Goal: Task Accomplishment & Management: Use online tool/utility

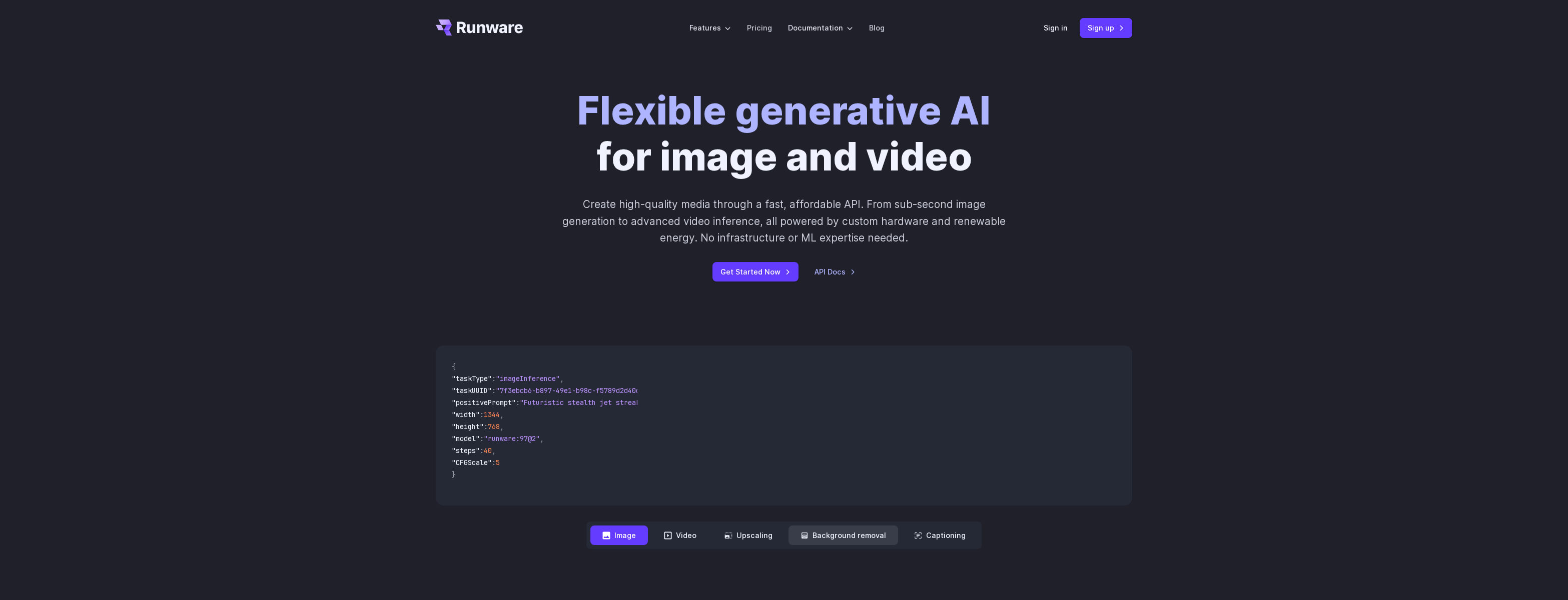
click at [875, 530] on button "Background removal" at bounding box center [843, 536] width 110 height 20
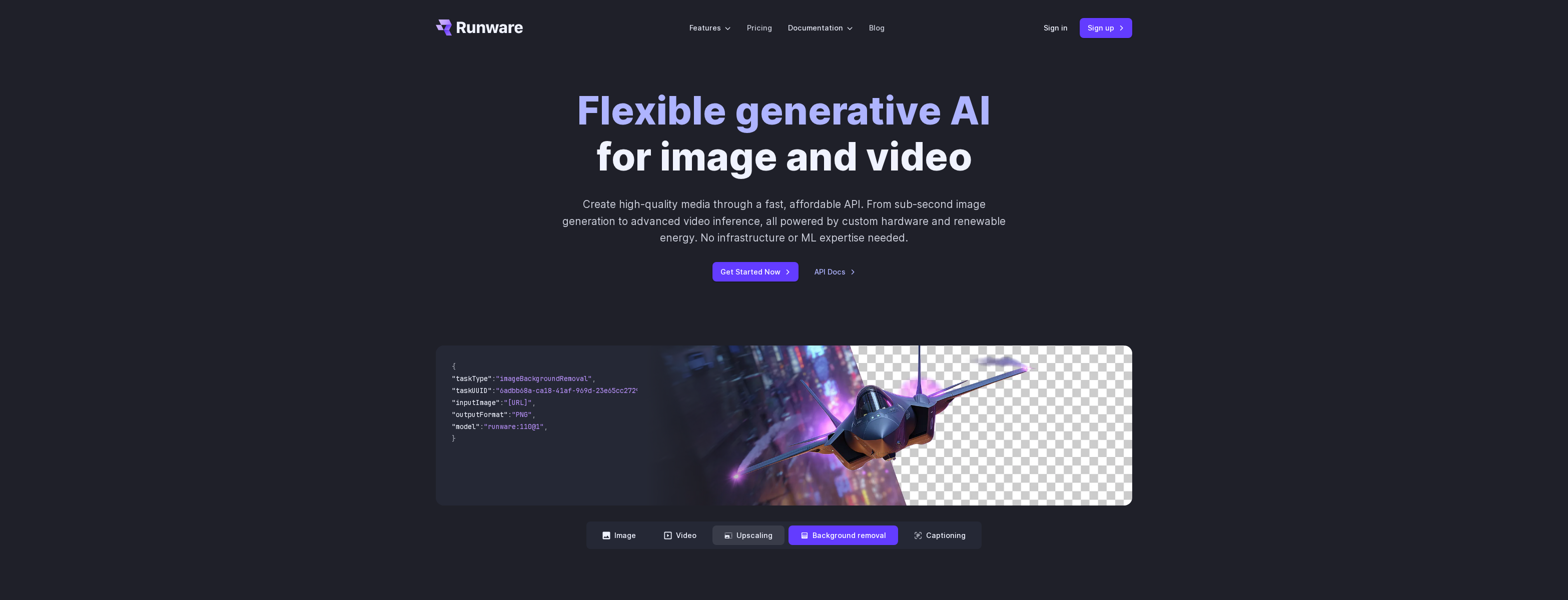
click at [784, 530] on button "Upscaling" at bounding box center [749, 536] width 72 height 20
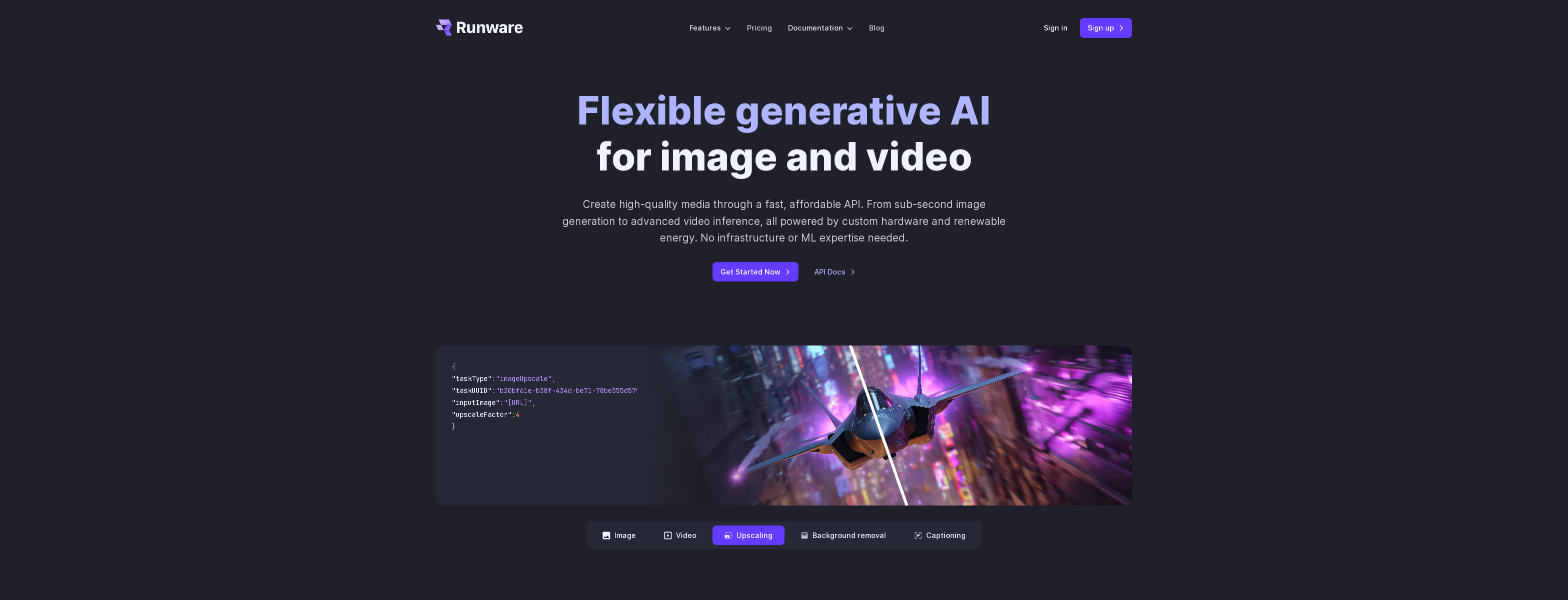
click at [922, 434] on img at bounding box center [888, 426] width 488 height 160
click at [678, 549] on div "**********" at bounding box center [784, 448] width 1568 height 268
click at [682, 541] on button "Video" at bounding box center [680, 536] width 56 height 20
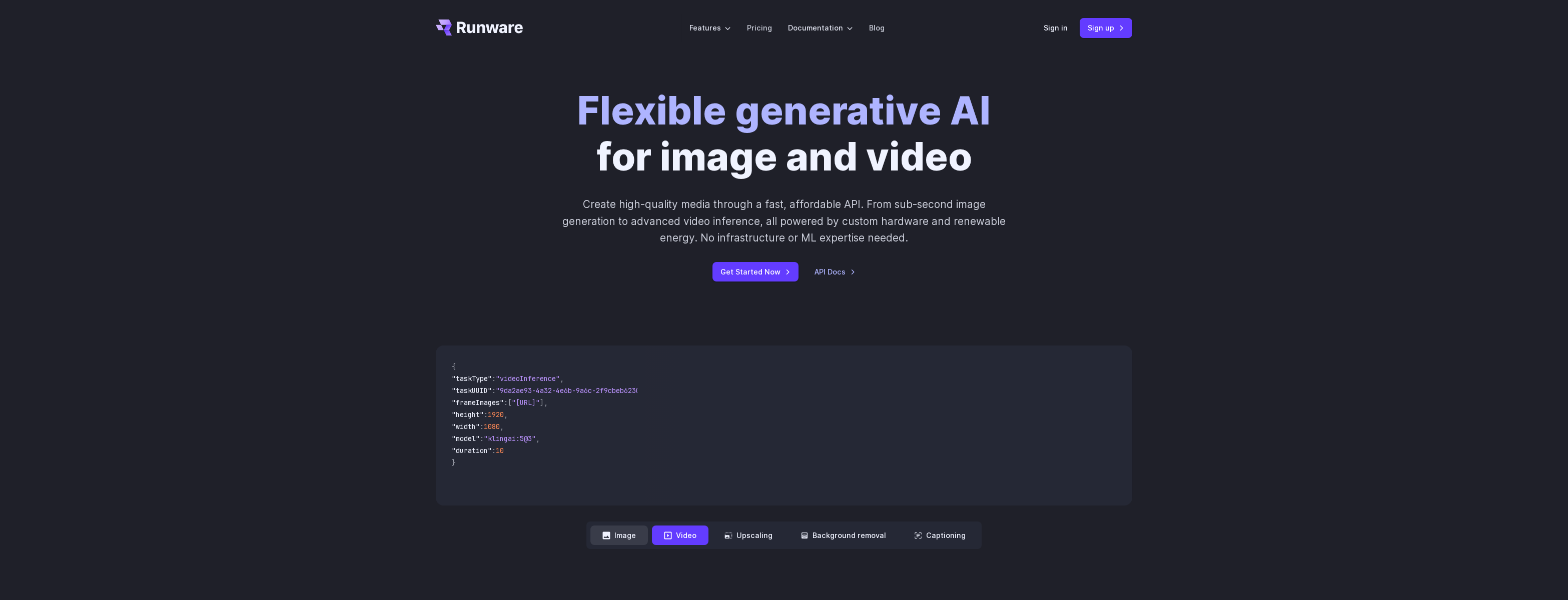
click at [636, 538] on button "Image" at bounding box center [619, 536] width 58 height 20
click at [968, 536] on button "Captioning" at bounding box center [940, 536] width 75 height 20
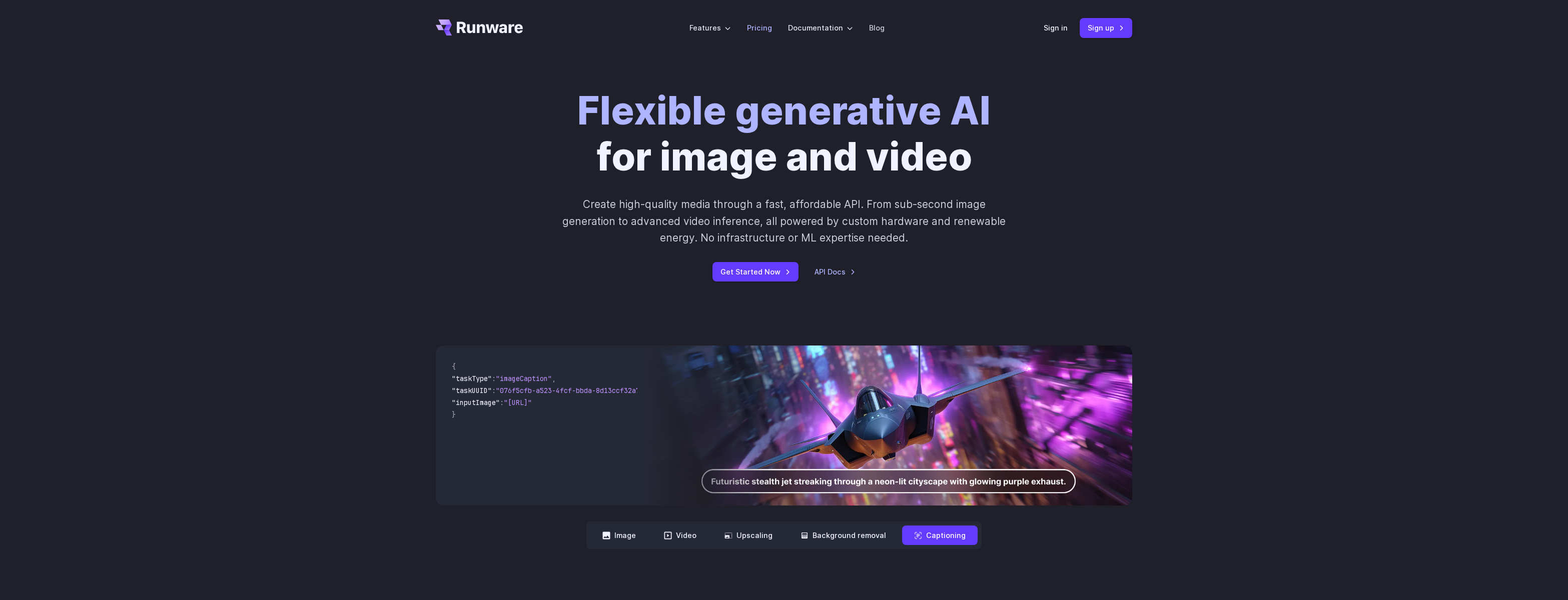
click at [765, 26] on link "Pricing" at bounding box center [759, 28] width 25 height 12
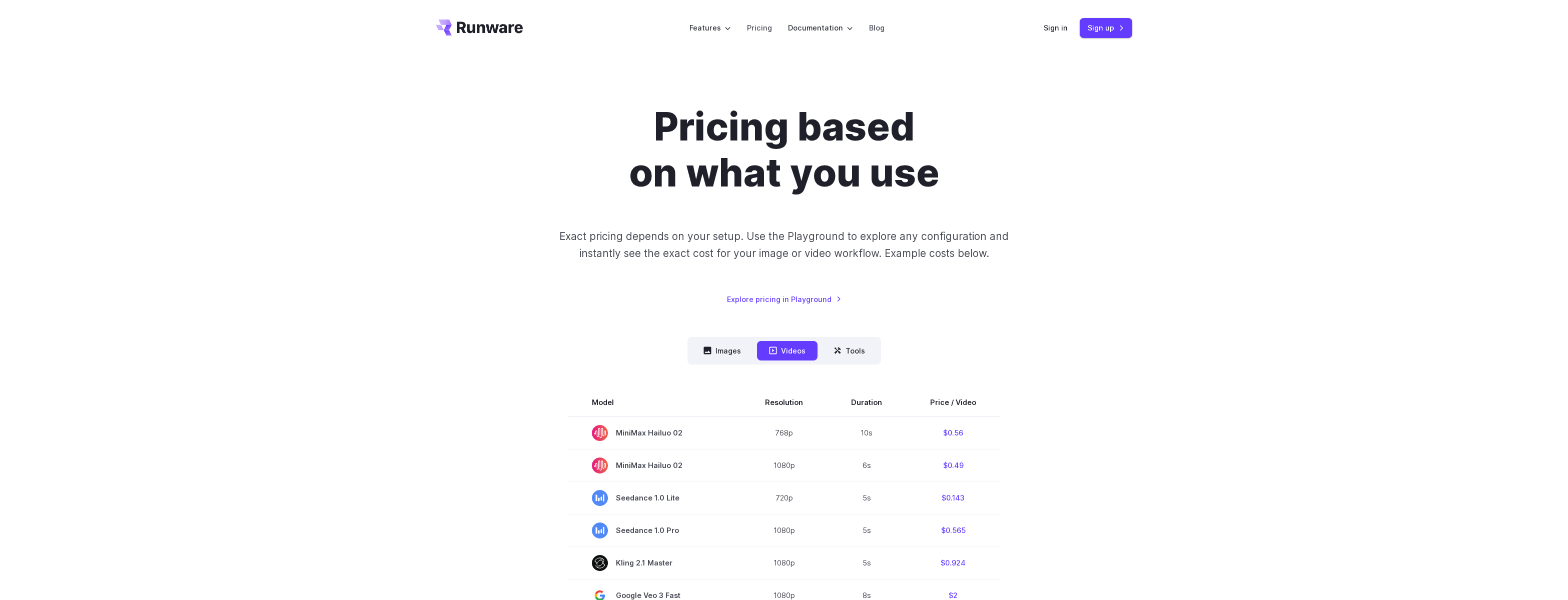
click at [576, 330] on div "Pricing based on what you use Exact pricing depends on your setup. Use the Play…" at bounding box center [784, 608] width 696 height 1008
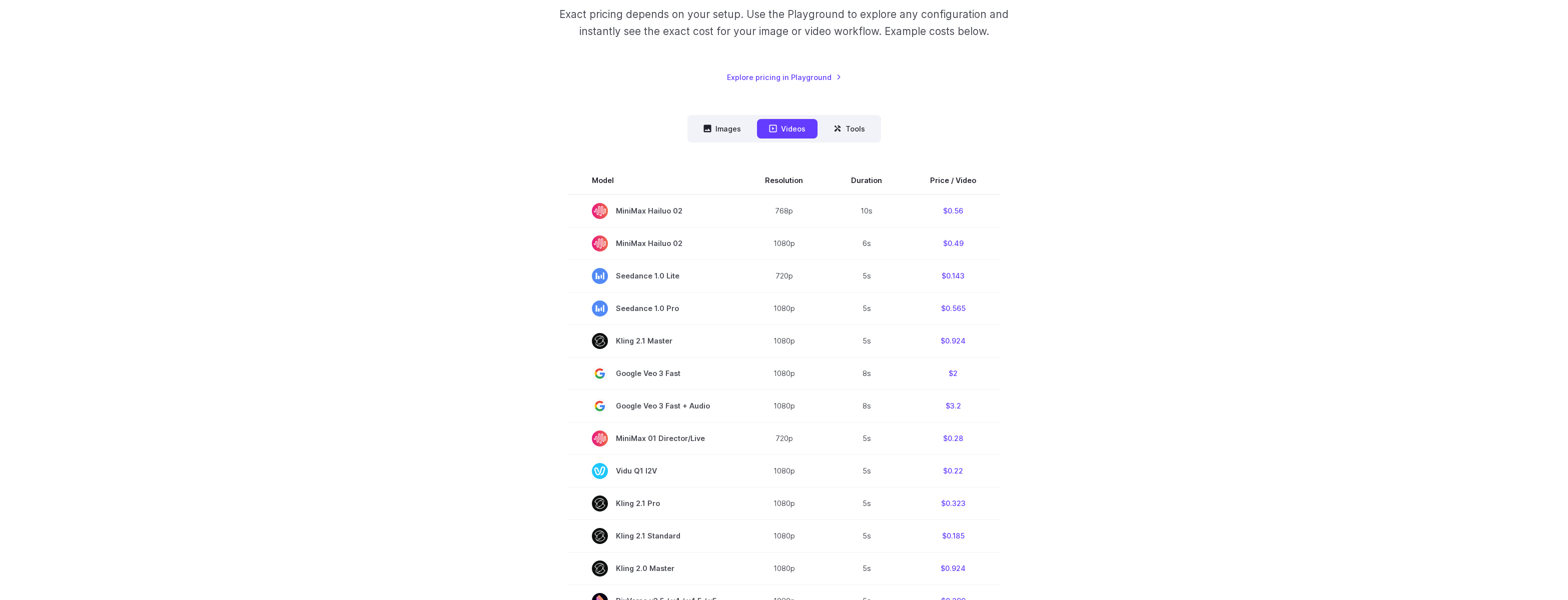
scroll to position [250, 0]
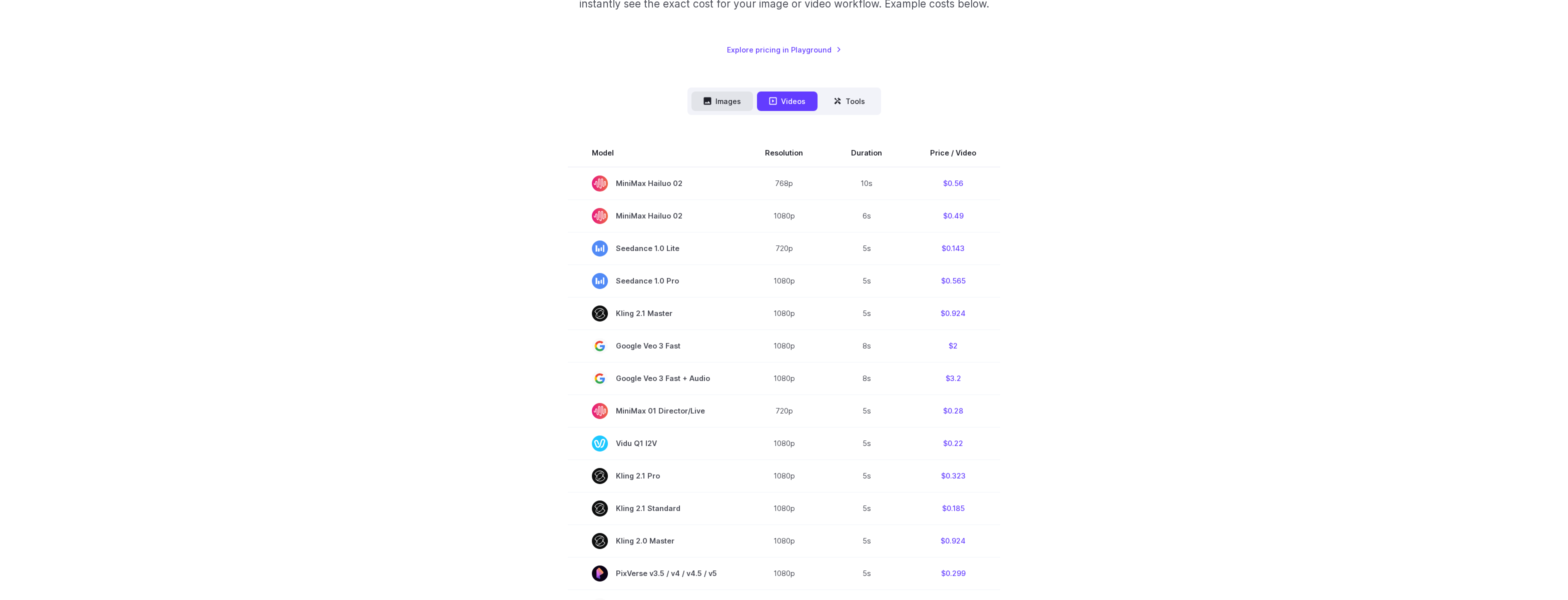
click at [726, 108] on button "Images" at bounding box center [722, 102] width 62 height 20
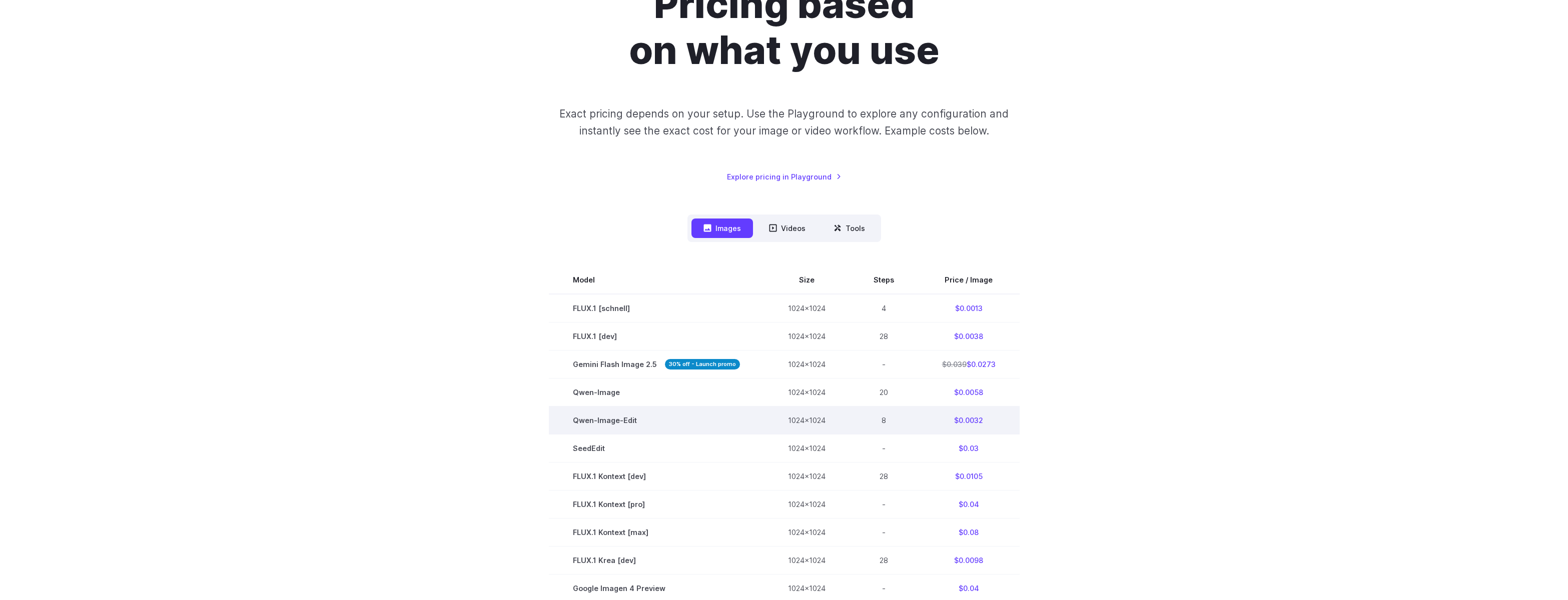
scroll to position [100, 0]
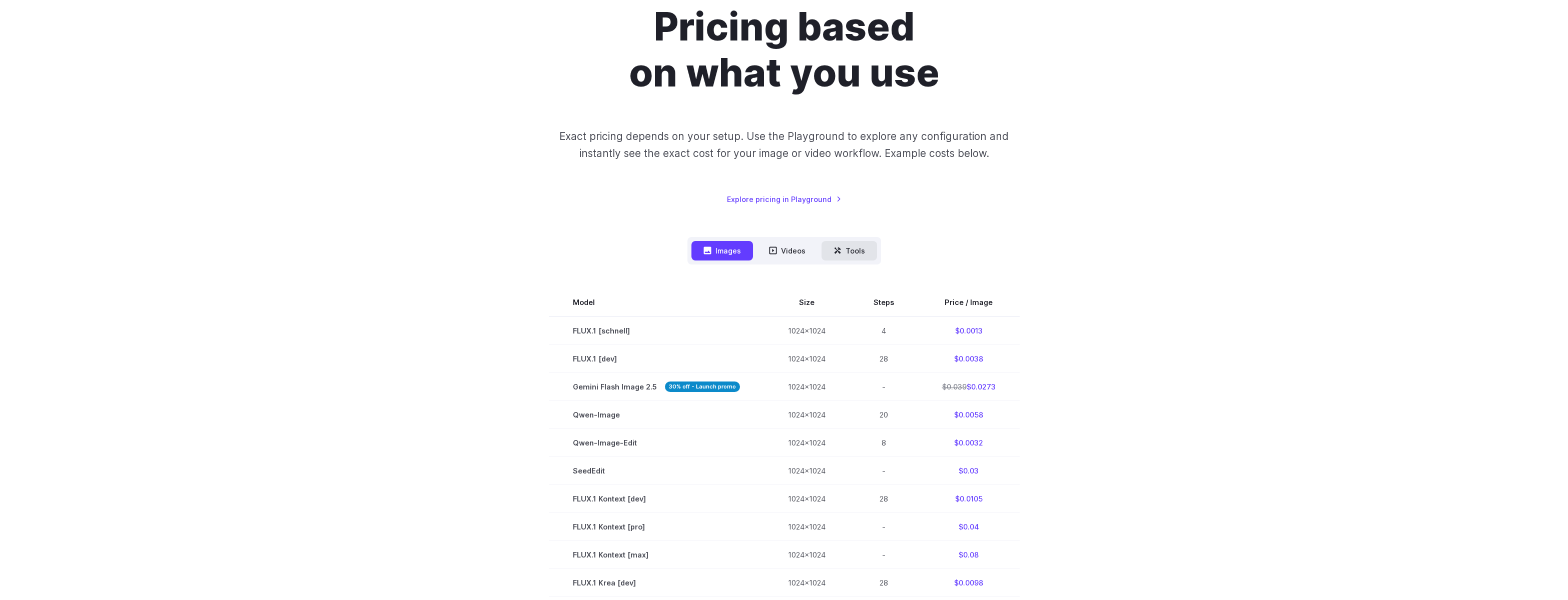
click at [856, 254] on button "Tools" at bounding box center [849, 251] width 56 height 20
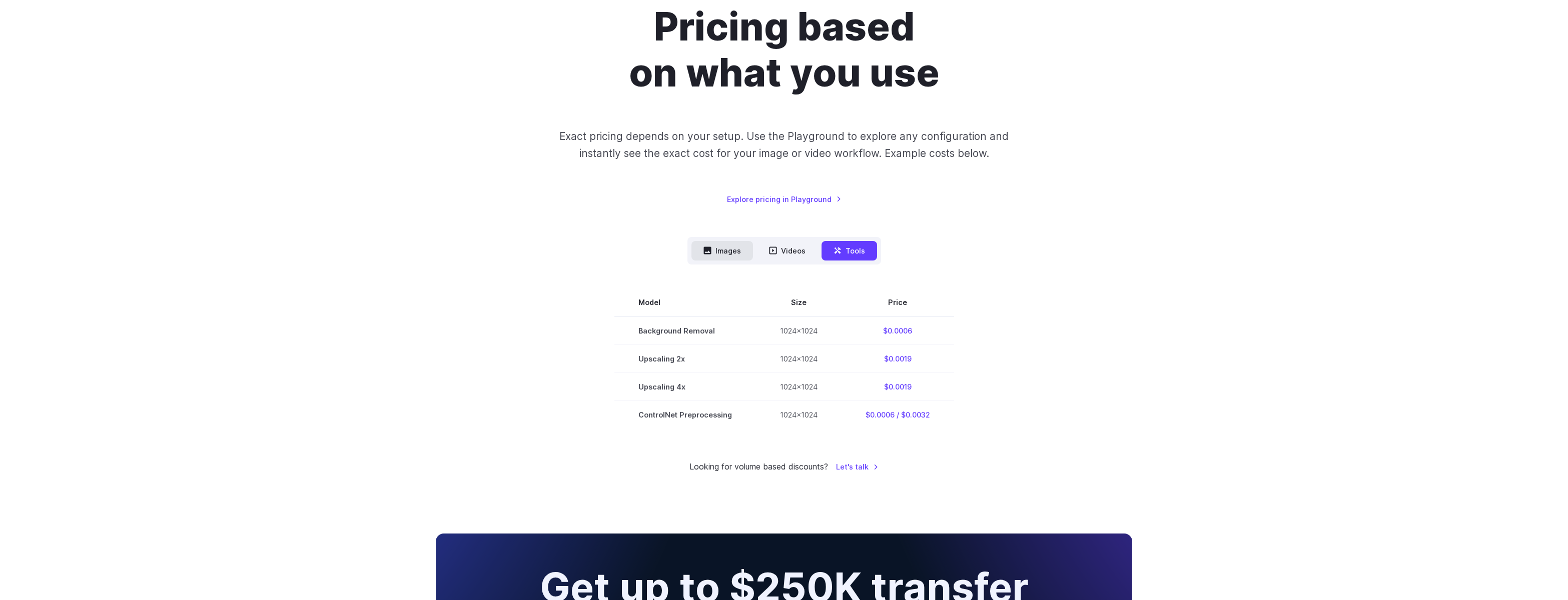
click at [716, 248] on button "Images" at bounding box center [722, 251] width 62 height 20
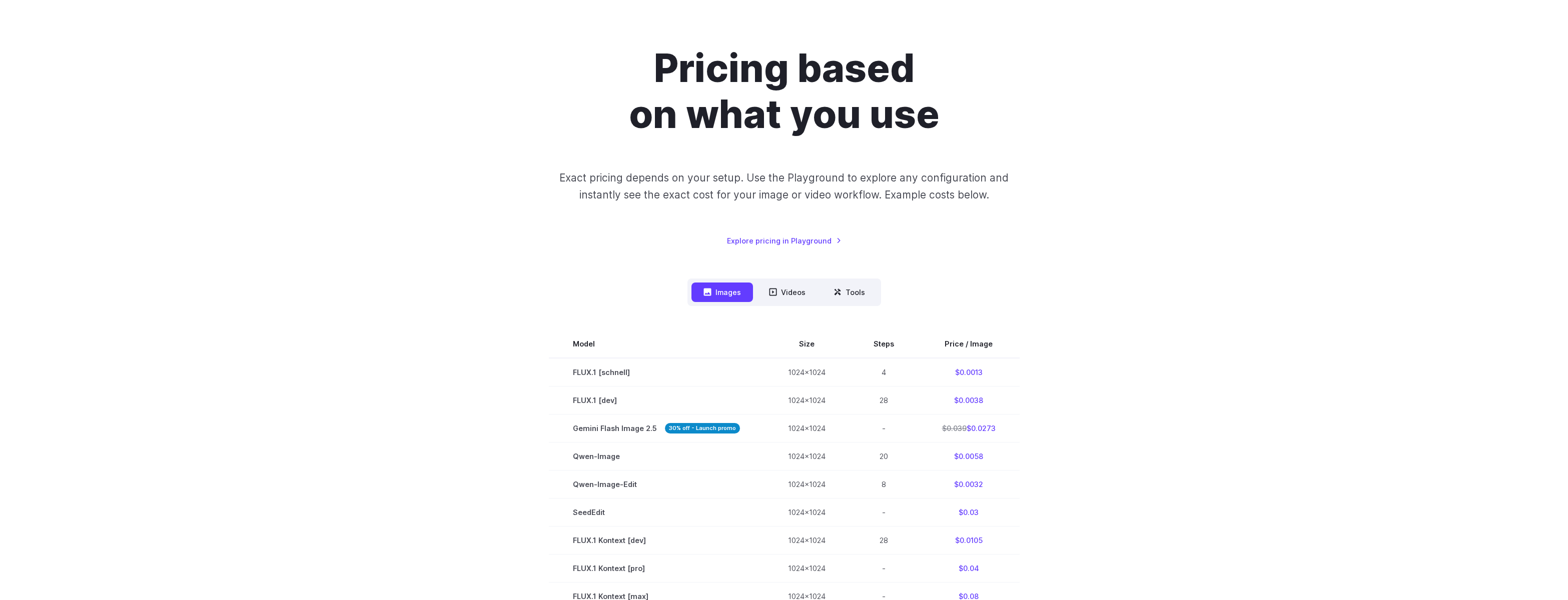
scroll to position [0, 0]
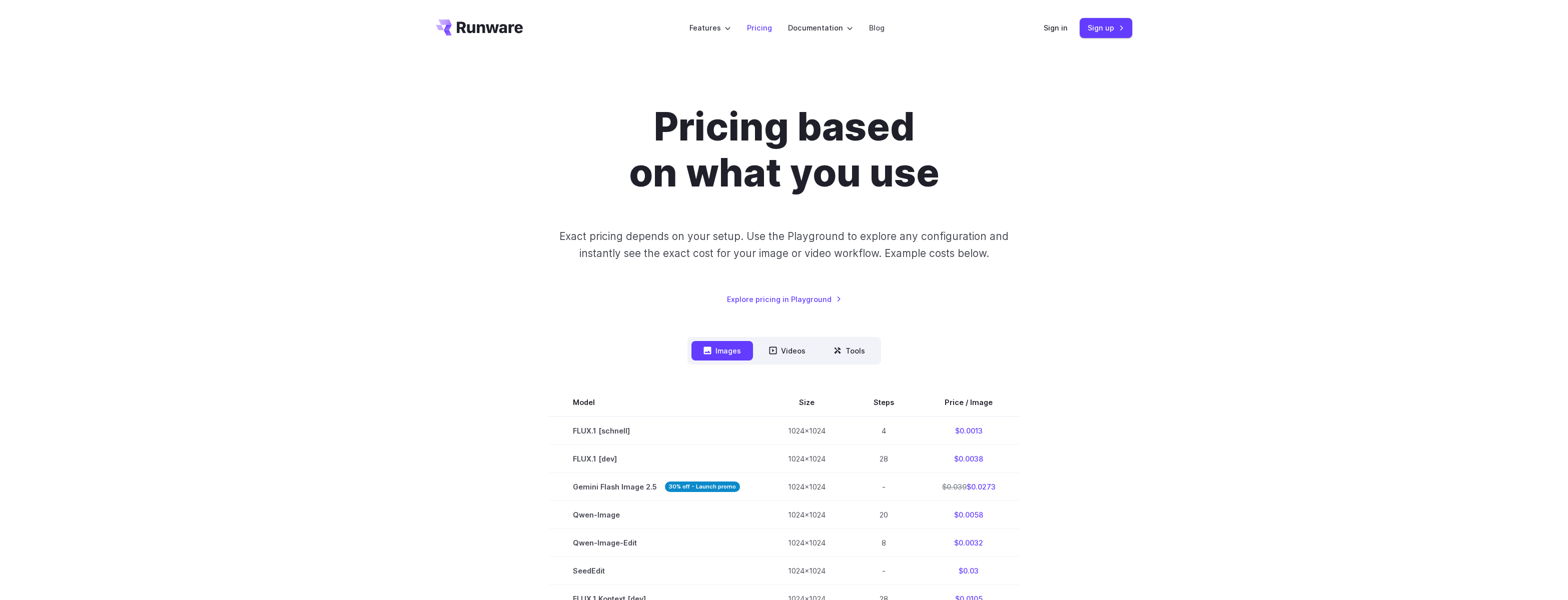
click at [767, 28] on link "Pricing" at bounding box center [759, 28] width 25 height 12
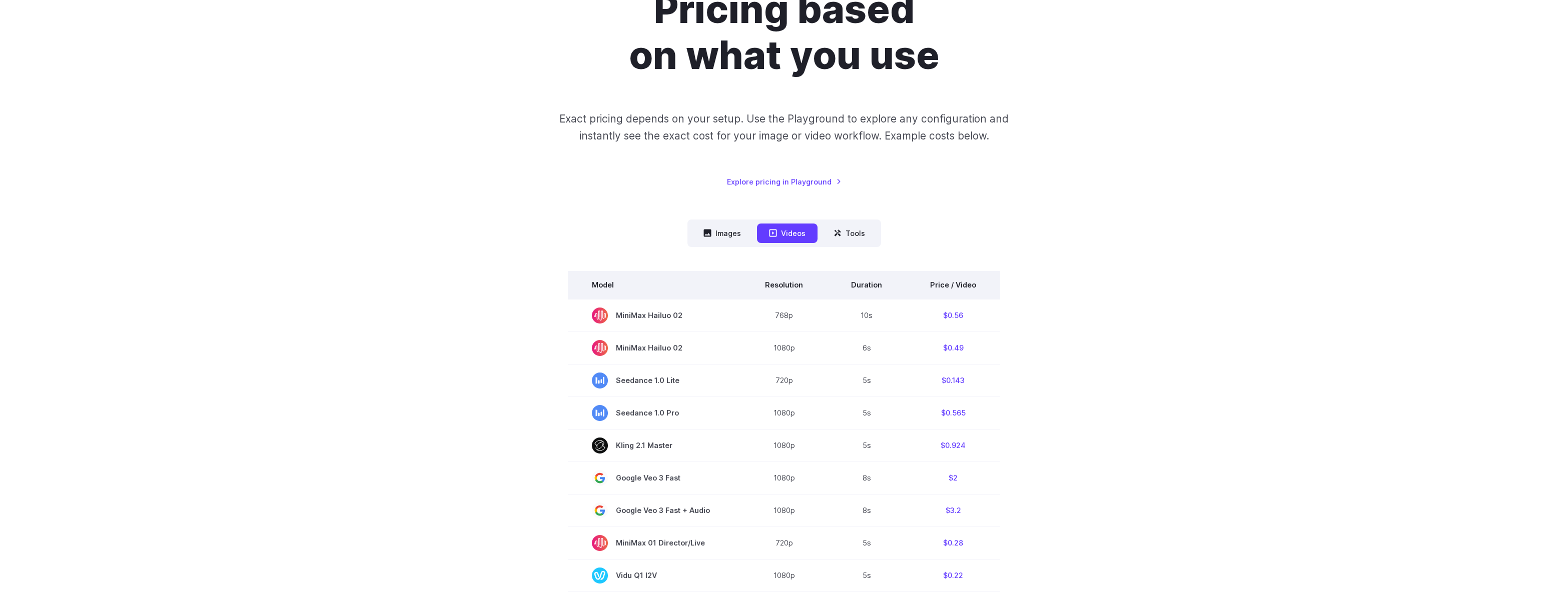
scroll to position [150, 0]
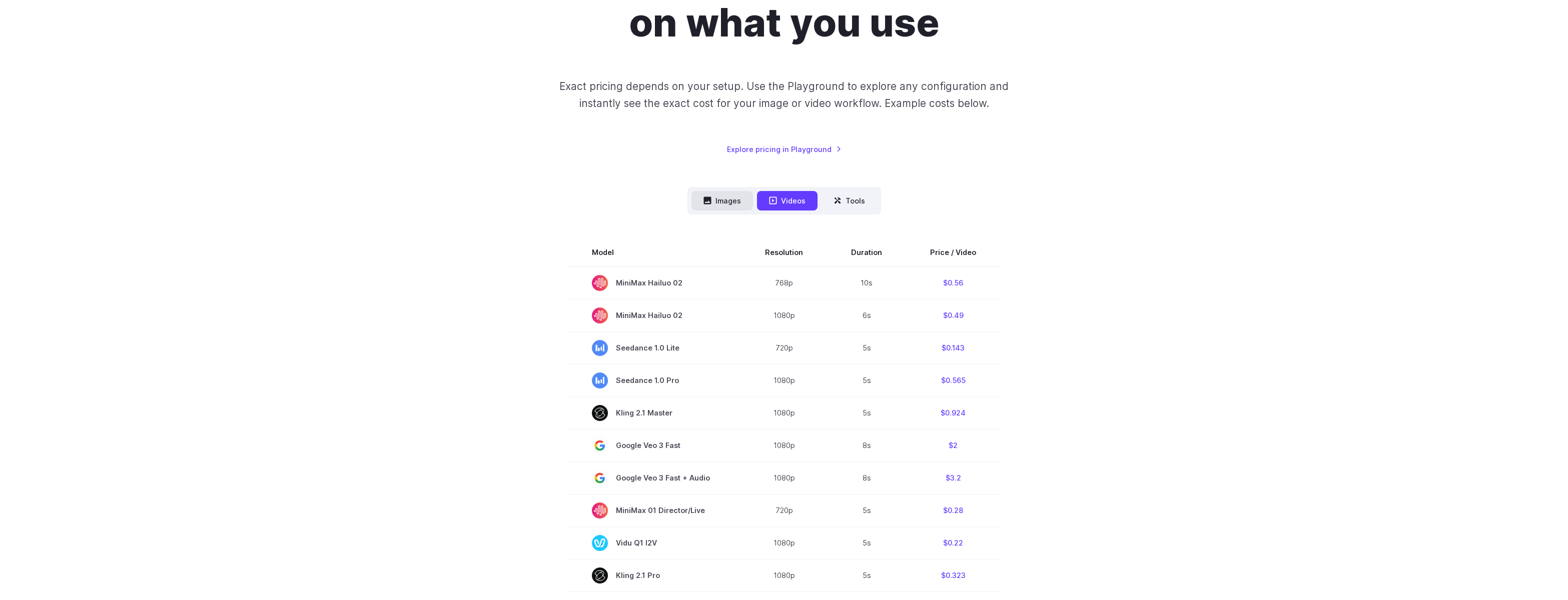
click at [713, 201] on button "Images" at bounding box center [722, 201] width 62 height 20
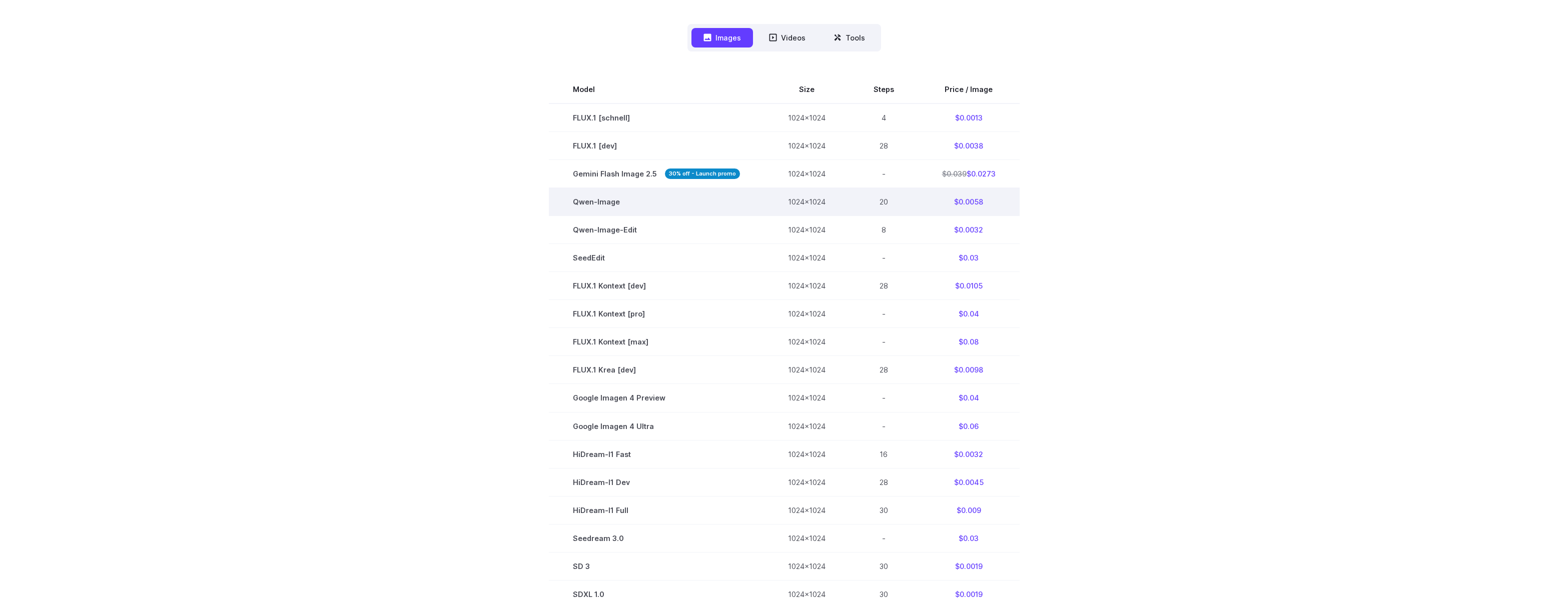
scroll to position [200, 0]
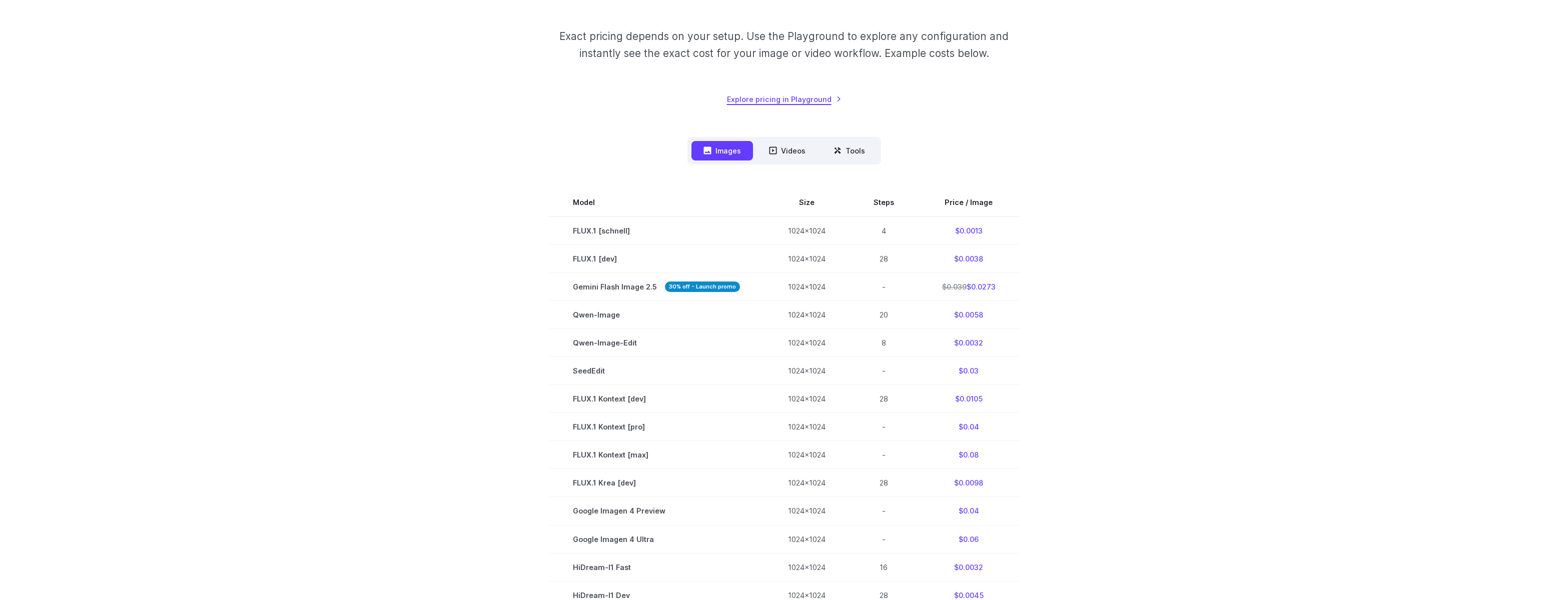
click at [771, 97] on link "Explore pricing in Playground" at bounding box center [784, 99] width 114 height 12
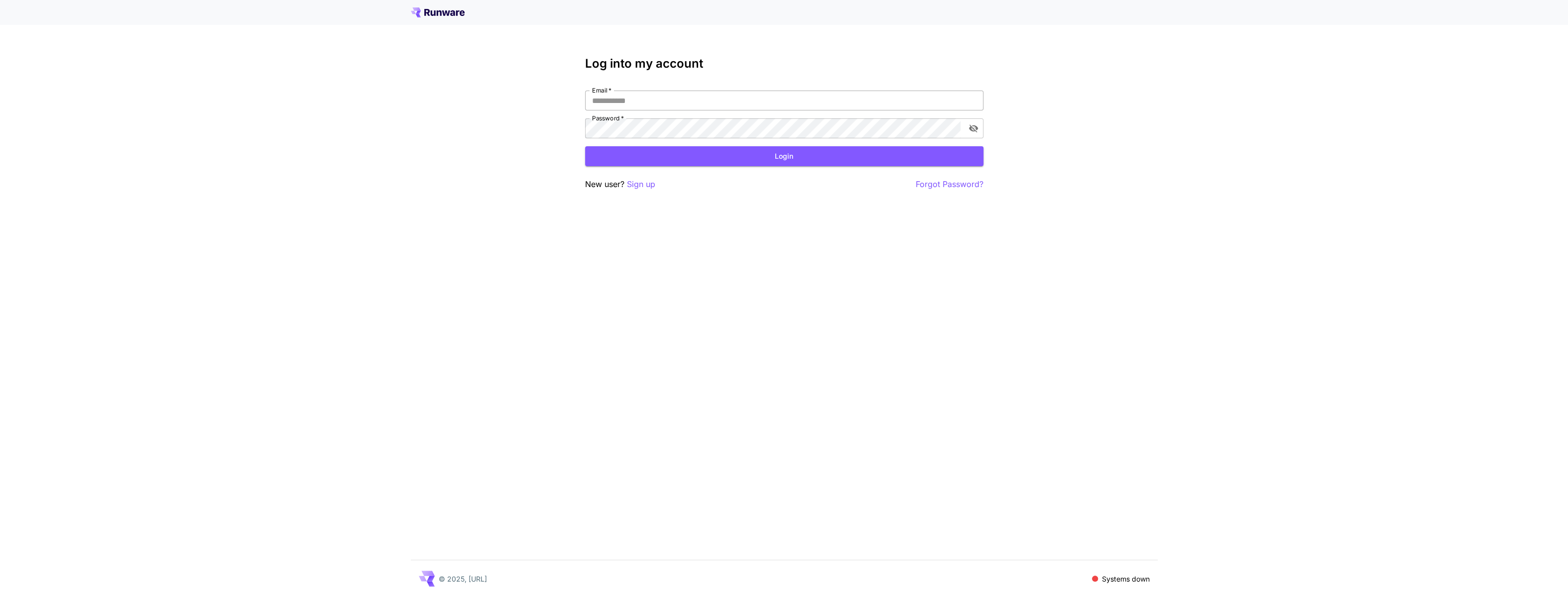
click at [653, 103] on input "Email   *" at bounding box center [784, 100] width 398 height 20
click at [637, 187] on p "Sign up" at bounding box center [641, 184] width 29 height 12
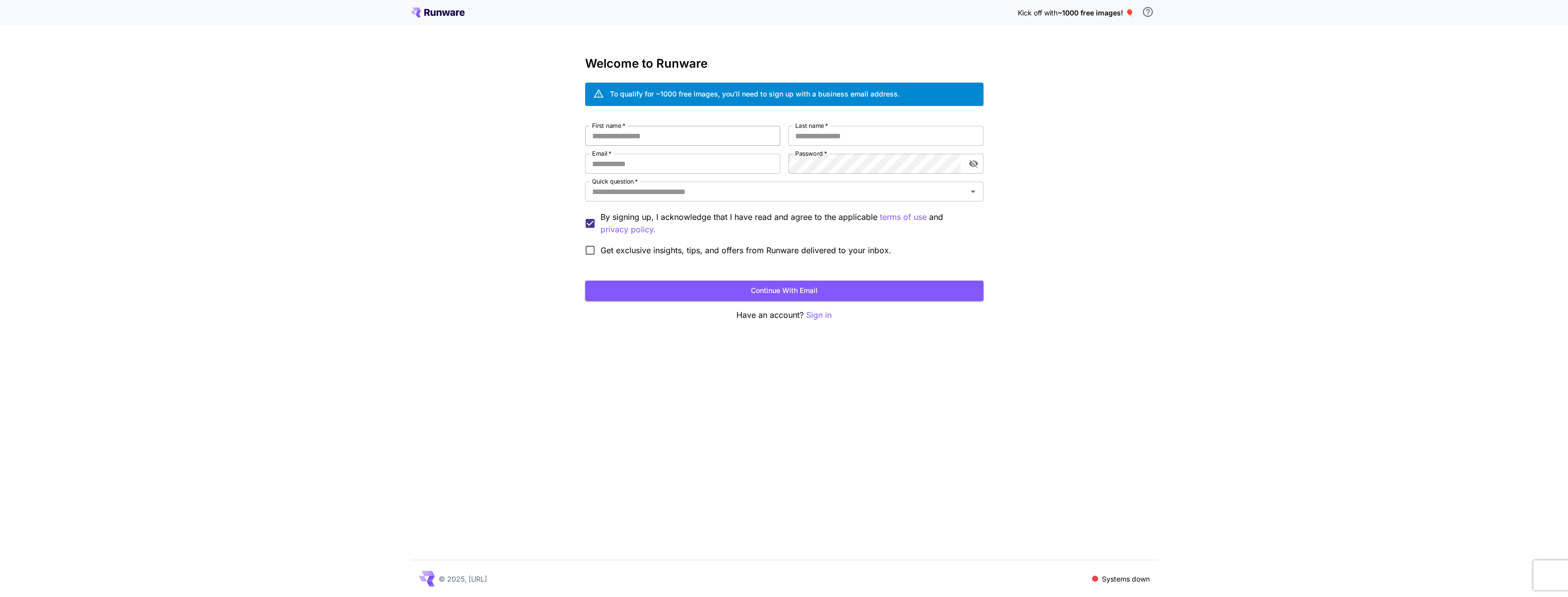
click at [666, 138] on input "First name   *" at bounding box center [683, 136] width 195 height 20
type input "****"
type input "*******"
click at [641, 162] on input "Email   *" at bounding box center [683, 164] width 195 height 20
type input "**********"
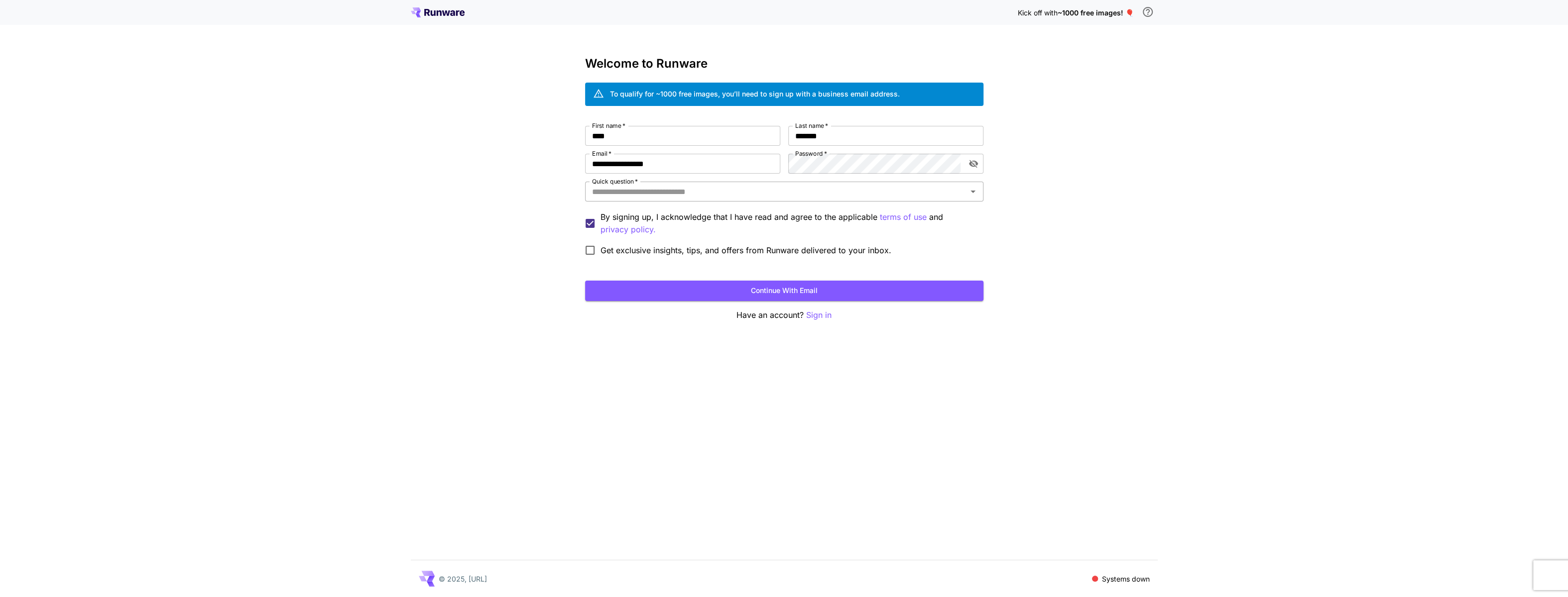
click at [667, 196] on input "Quick question   *" at bounding box center [776, 191] width 376 height 14
click at [655, 195] on input "Quick question   *" at bounding box center [776, 191] width 376 height 14
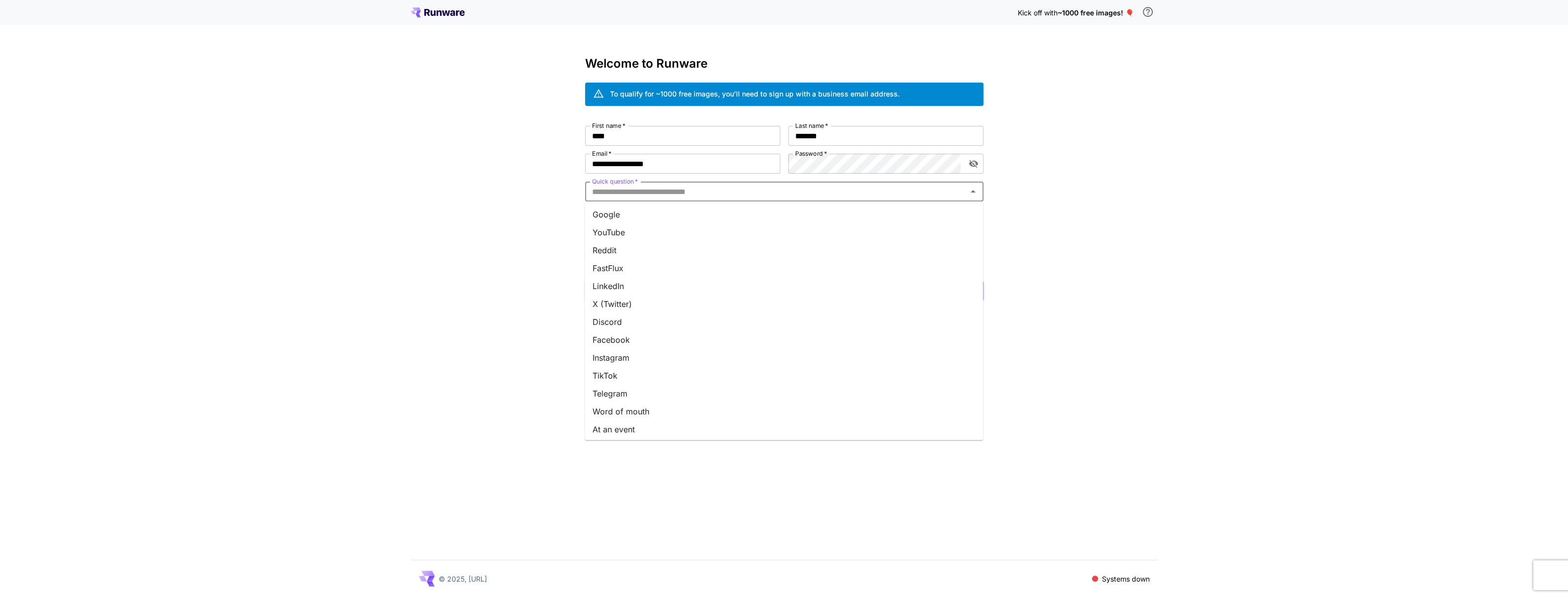
click at [614, 212] on li "Google" at bounding box center [784, 214] width 398 height 18
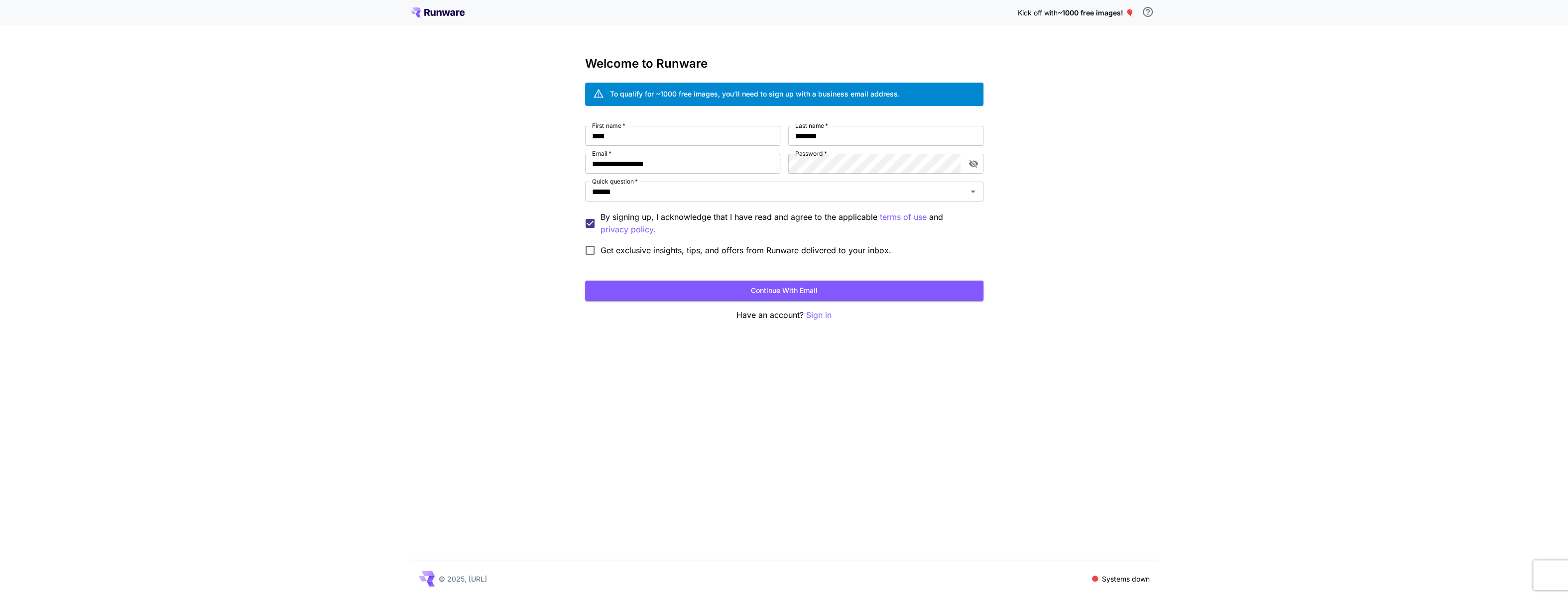
click at [651, 250] on span "Get exclusive insights, tips, and offers from Runware delivered to your inbox." at bounding box center [746, 251] width 291 height 12
click at [775, 295] on button "Continue with email" at bounding box center [784, 291] width 398 height 21
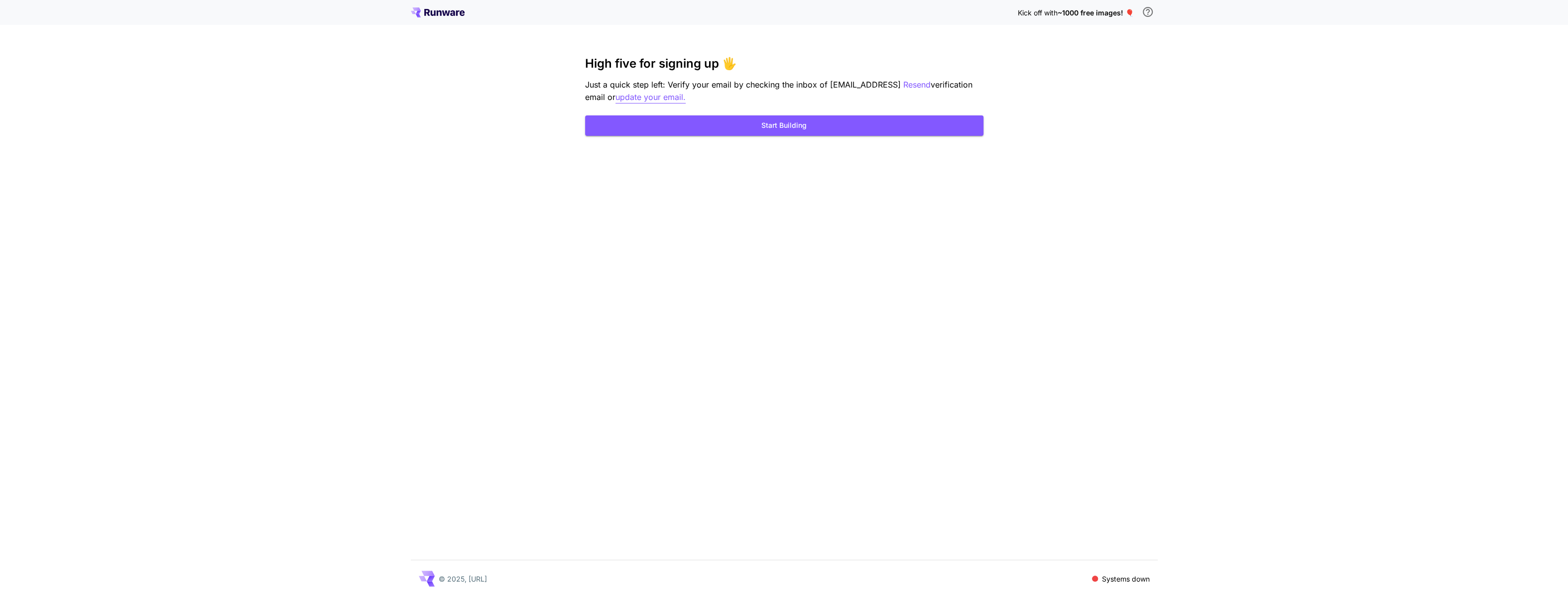
click at [650, 96] on p "update your email." at bounding box center [650, 97] width 70 height 12
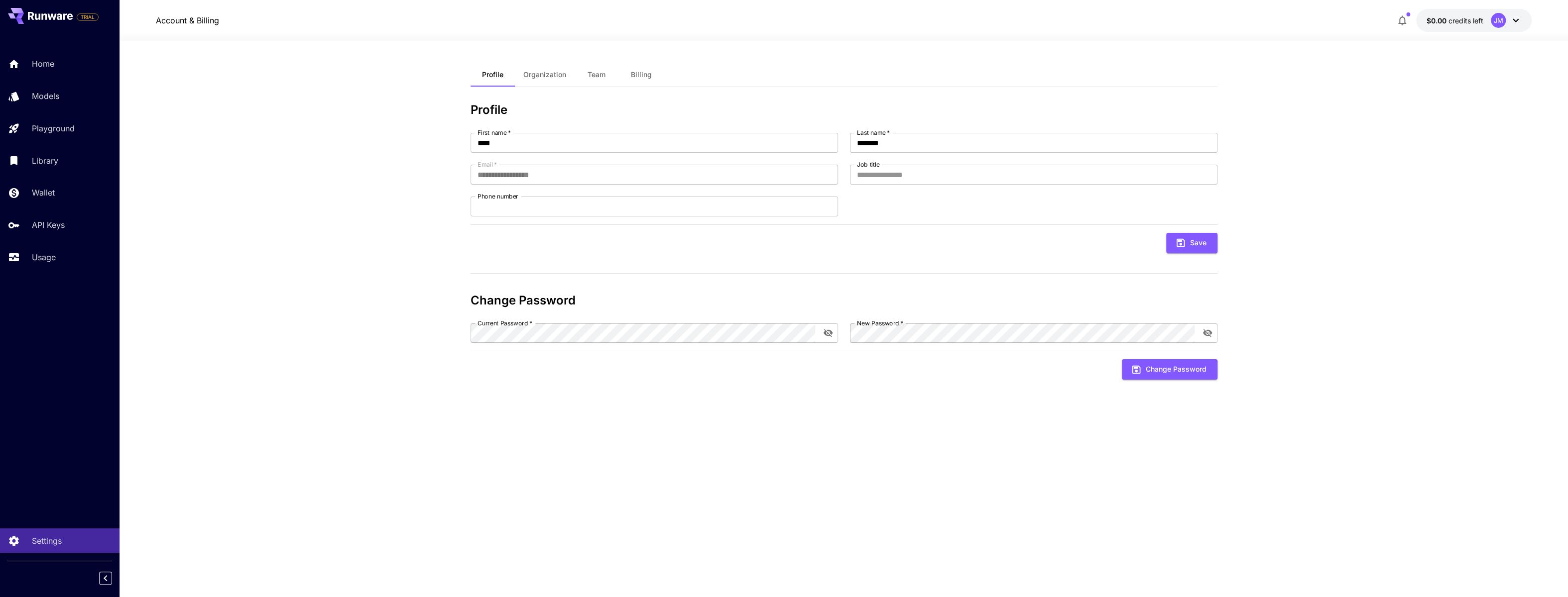
click at [1465, 26] on button "$0.00 credits left JM" at bounding box center [1474, 21] width 116 height 23
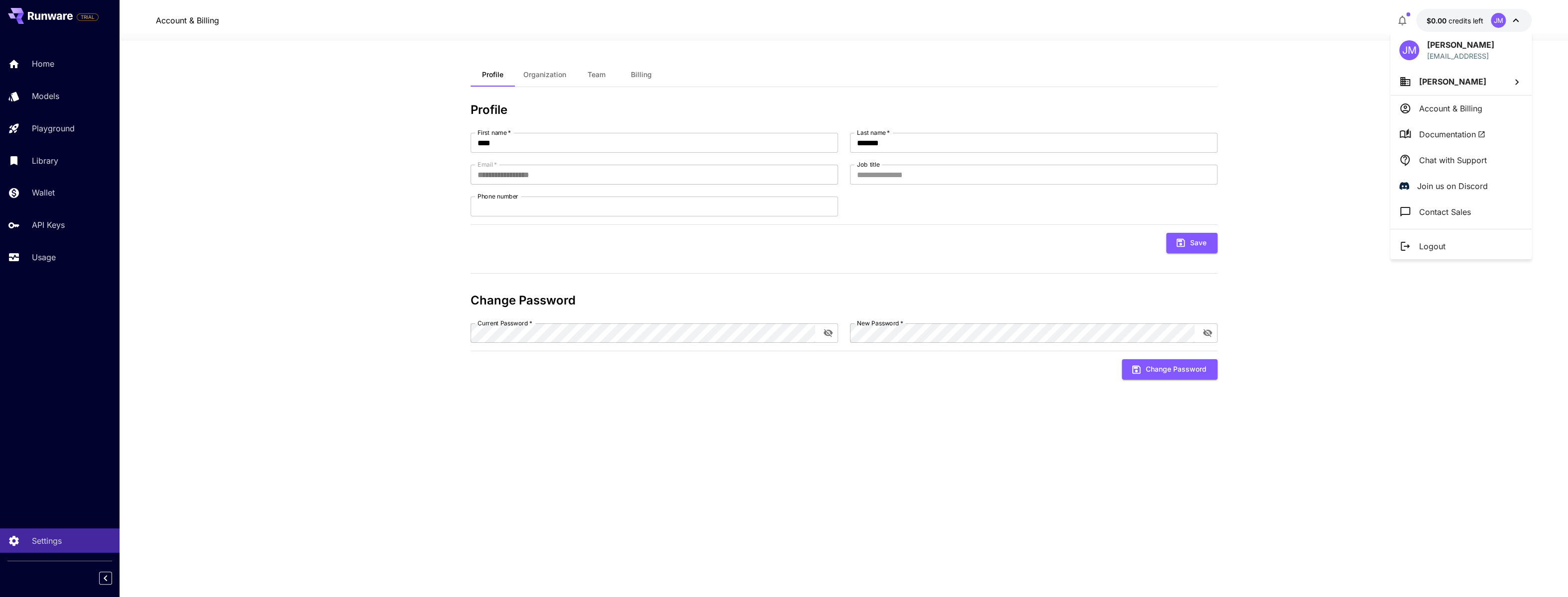
click at [1440, 245] on p "Logout" at bounding box center [1432, 246] width 26 height 12
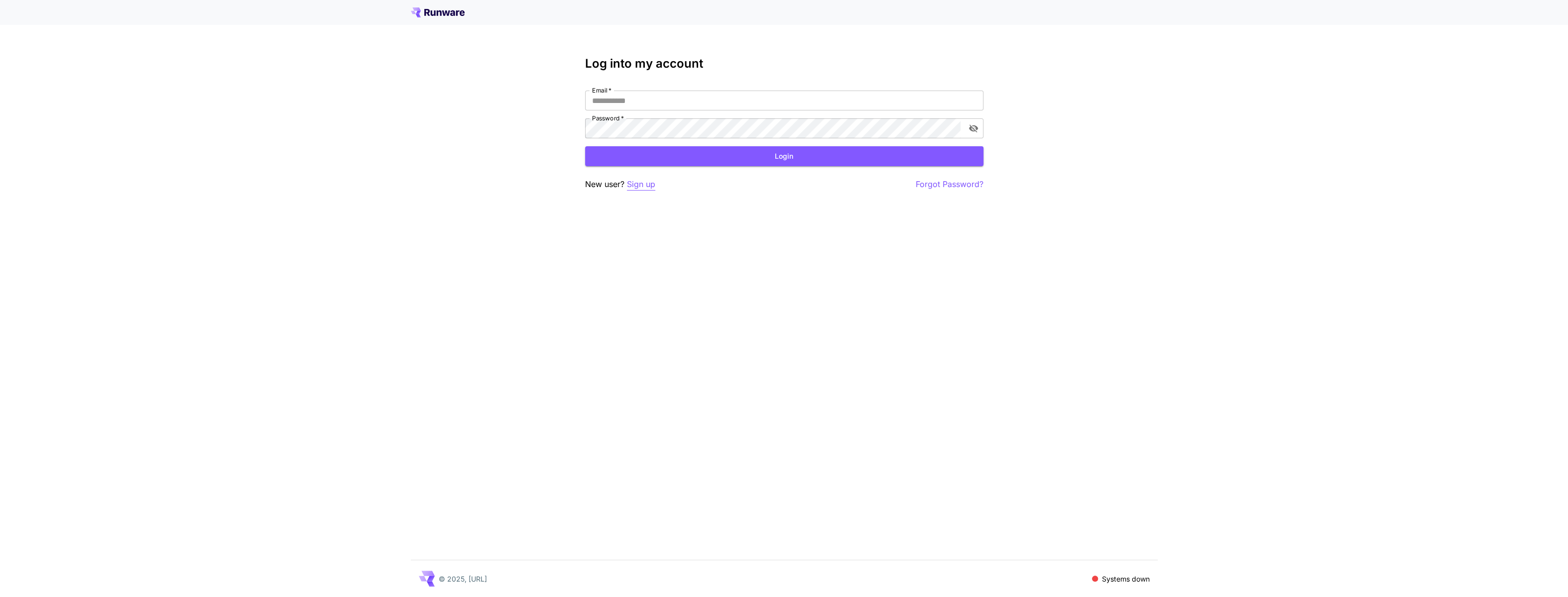
click at [647, 184] on p "Sign up" at bounding box center [641, 184] width 29 height 12
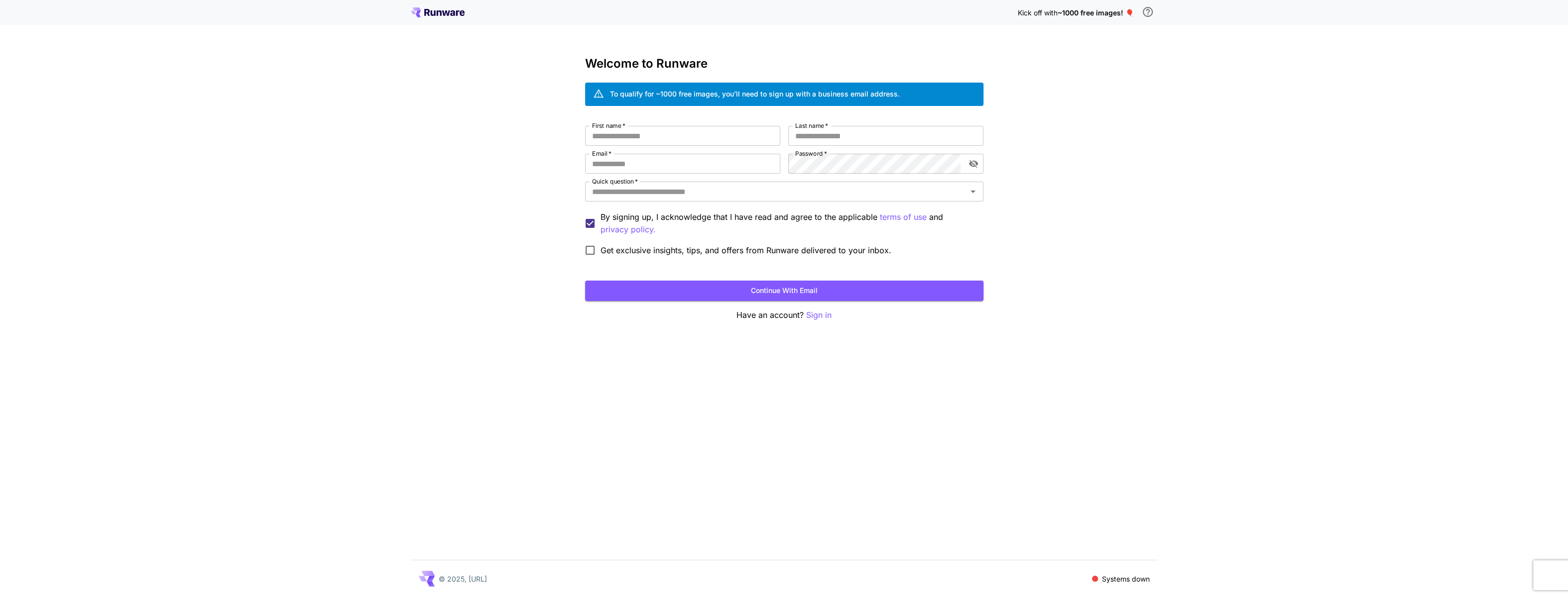
click at [636, 101] on div "To qualify for ~1000 free images, you’ll need to sign up with a business email …" at bounding box center [755, 94] width 290 height 18
click at [773, 99] on div "To qualify for ~1000 free images, you’ll need to sign up with a business email …" at bounding box center [755, 94] width 290 height 10
click at [836, 98] on div "To qualify for ~1000 free images, you’ll need to sign up with a business email …" at bounding box center [755, 94] width 290 height 10
click at [825, 127] on span "*" at bounding box center [826, 125] width 4 height 7
click at [825, 127] on input "Last name   *" at bounding box center [886, 136] width 195 height 20
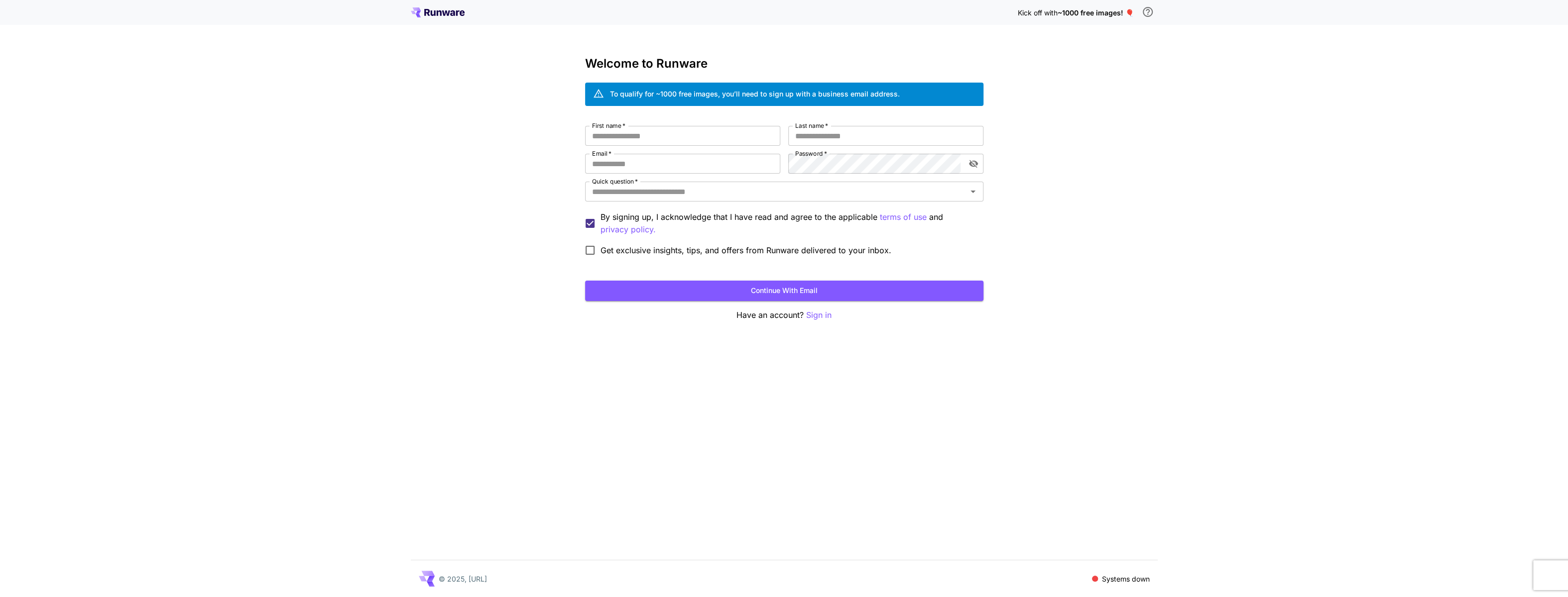
click at [822, 105] on div "To qualify for ~1000 free images, you’ll need to sign up with a business email …" at bounding box center [784, 94] width 398 height 23
click at [690, 134] on input "First name   *" at bounding box center [683, 136] width 195 height 20
type input "****"
type input "*******"
type input "**********"
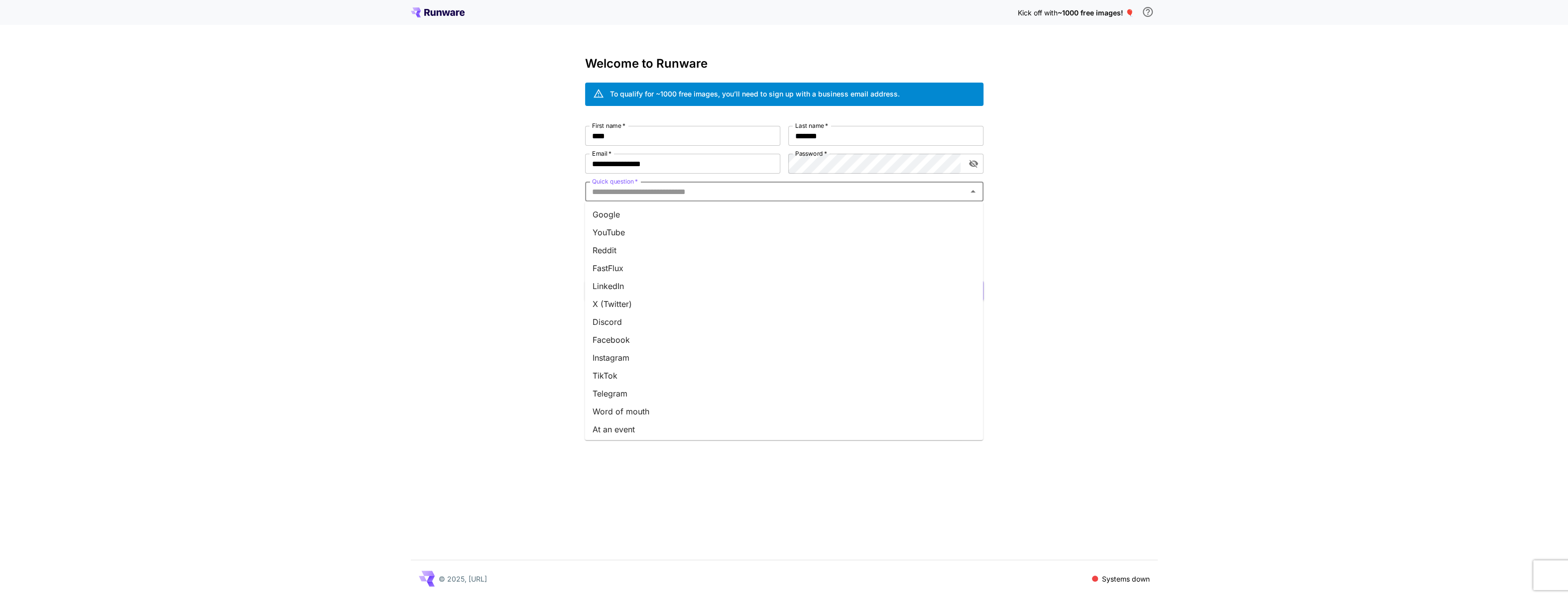
click at [693, 195] on input "Quick question   *" at bounding box center [776, 191] width 376 height 14
click at [669, 211] on li "Google" at bounding box center [784, 214] width 398 height 18
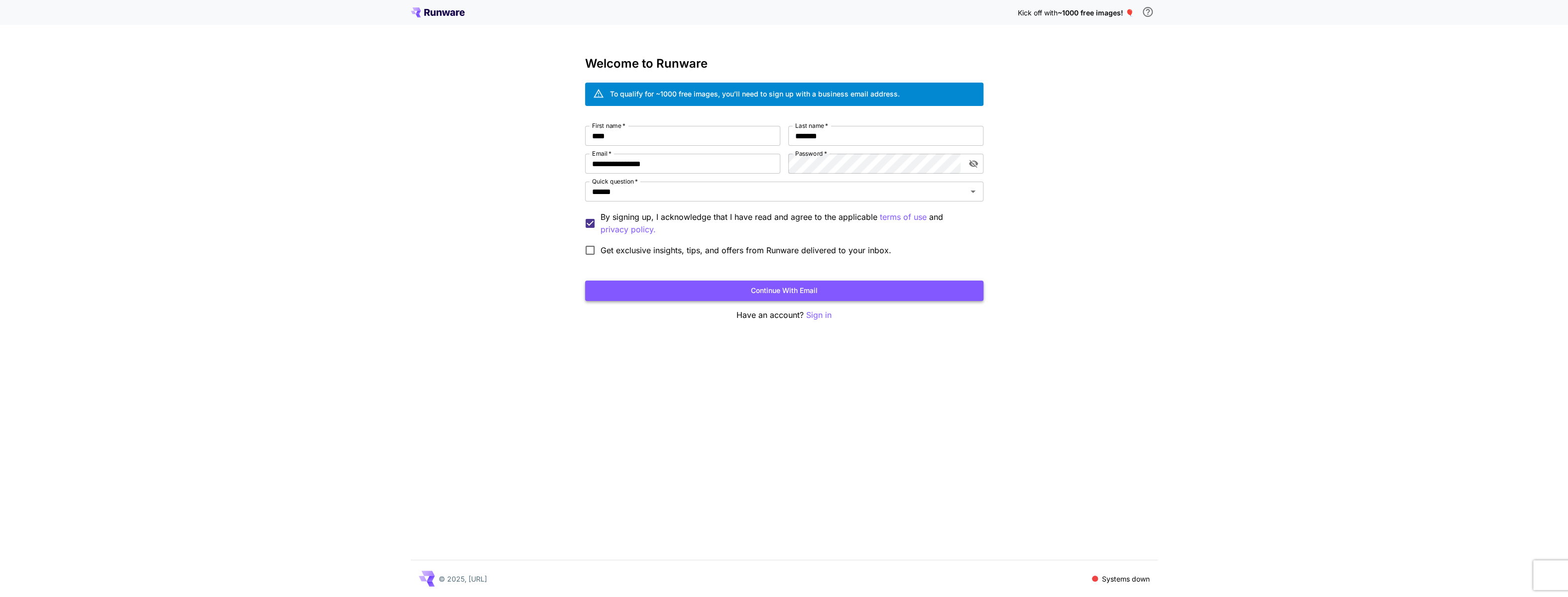
click at [790, 297] on button "Continue with email" at bounding box center [784, 291] width 398 height 21
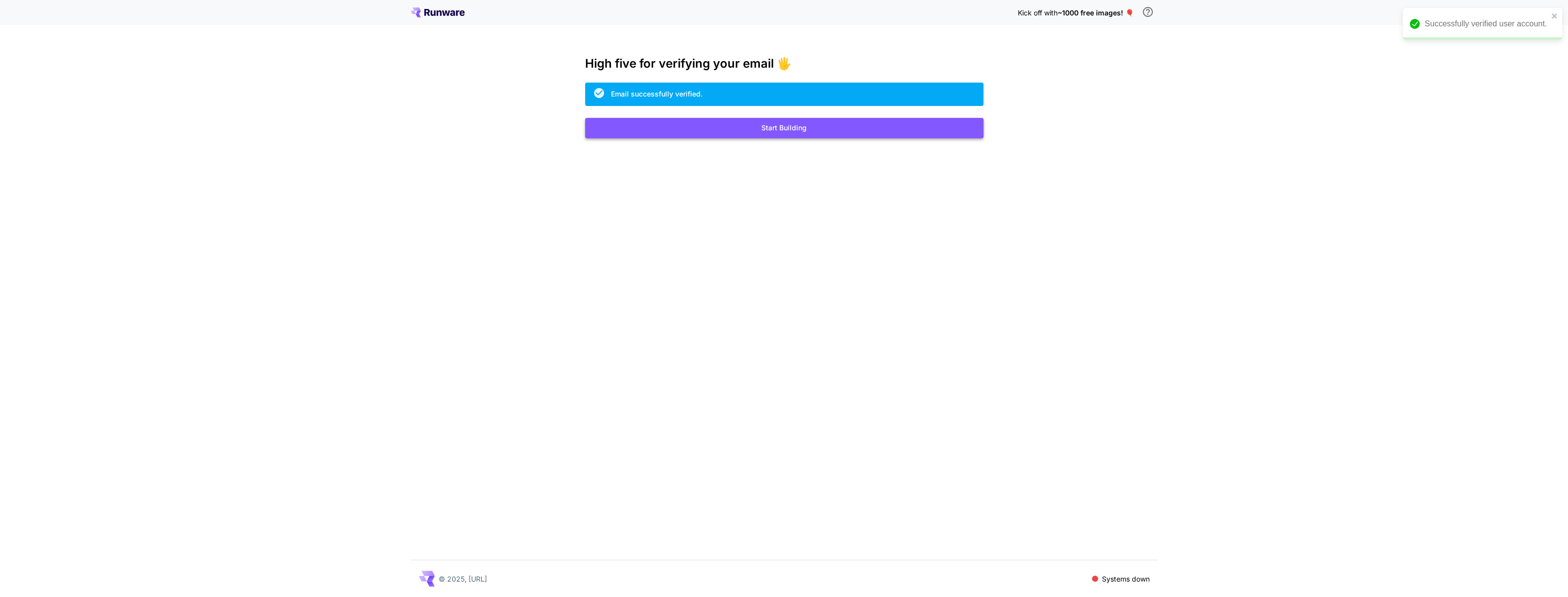
click at [806, 128] on button "Start Building" at bounding box center [784, 128] width 398 height 21
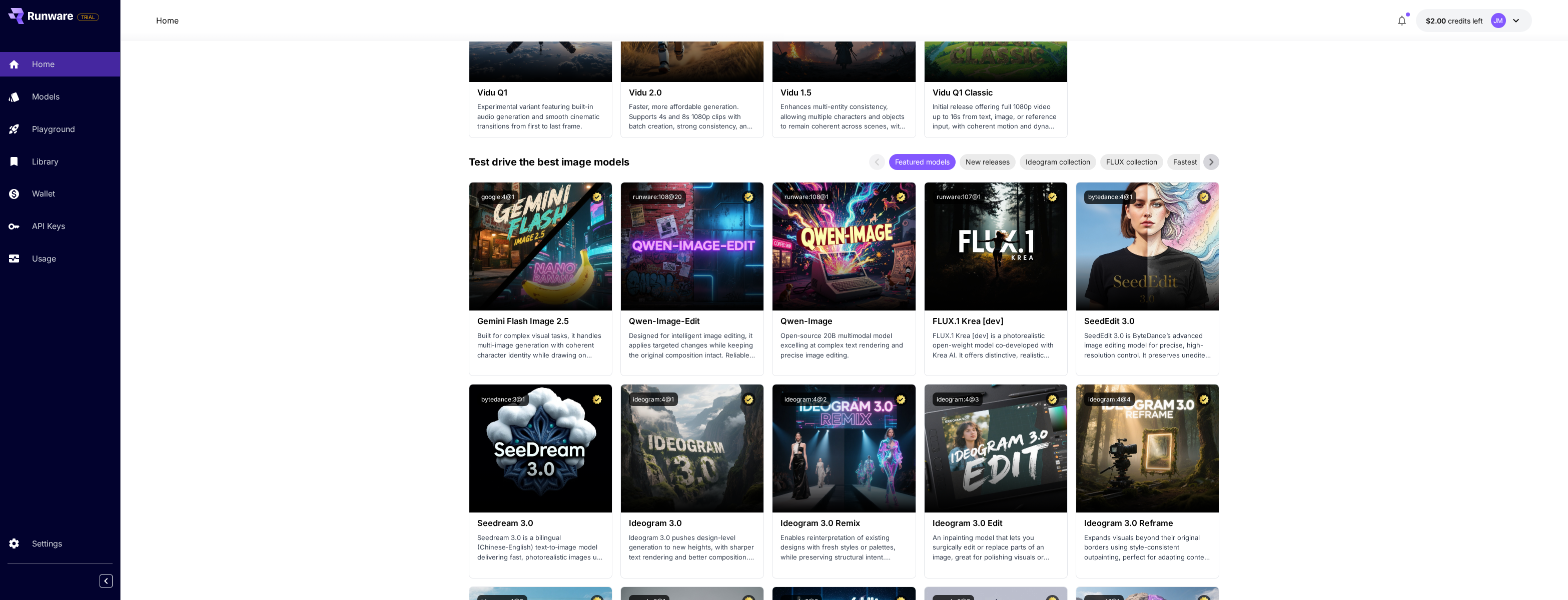
scroll to position [1050, 0]
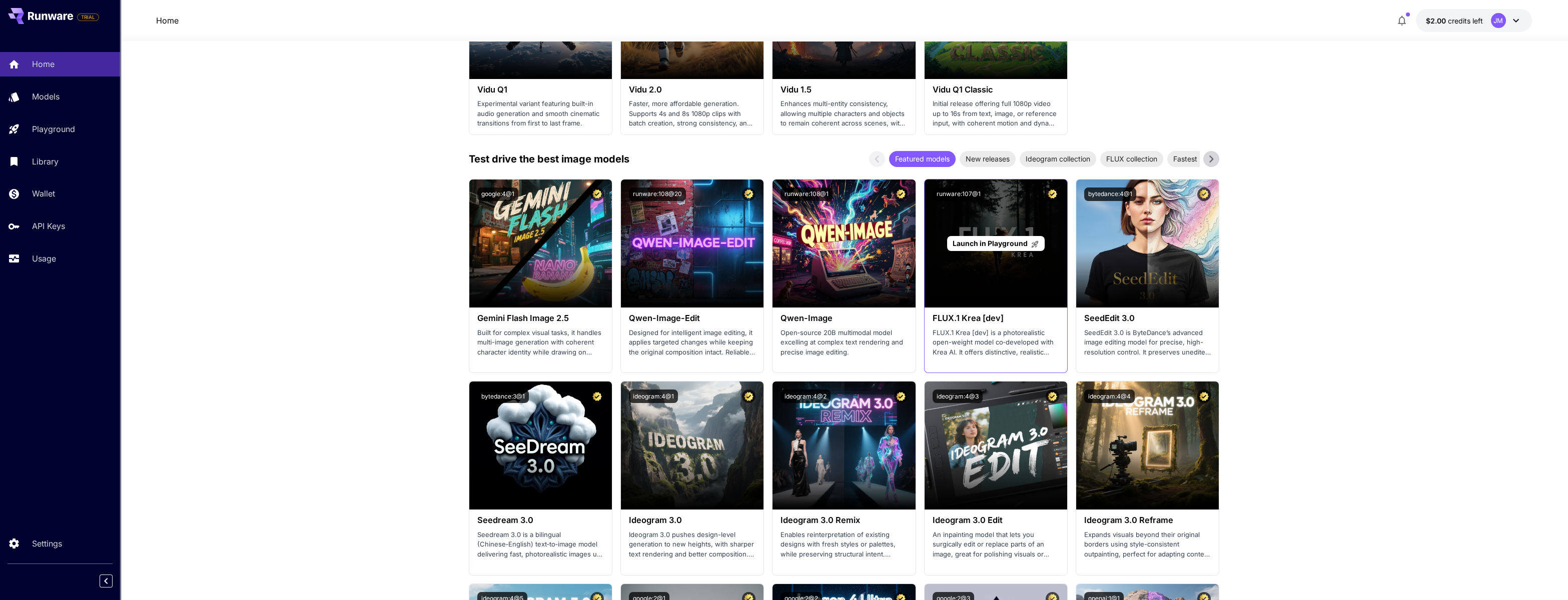
click at [1000, 301] on div "Launch in Playground" at bounding box center [995, 243] width 143 height 128
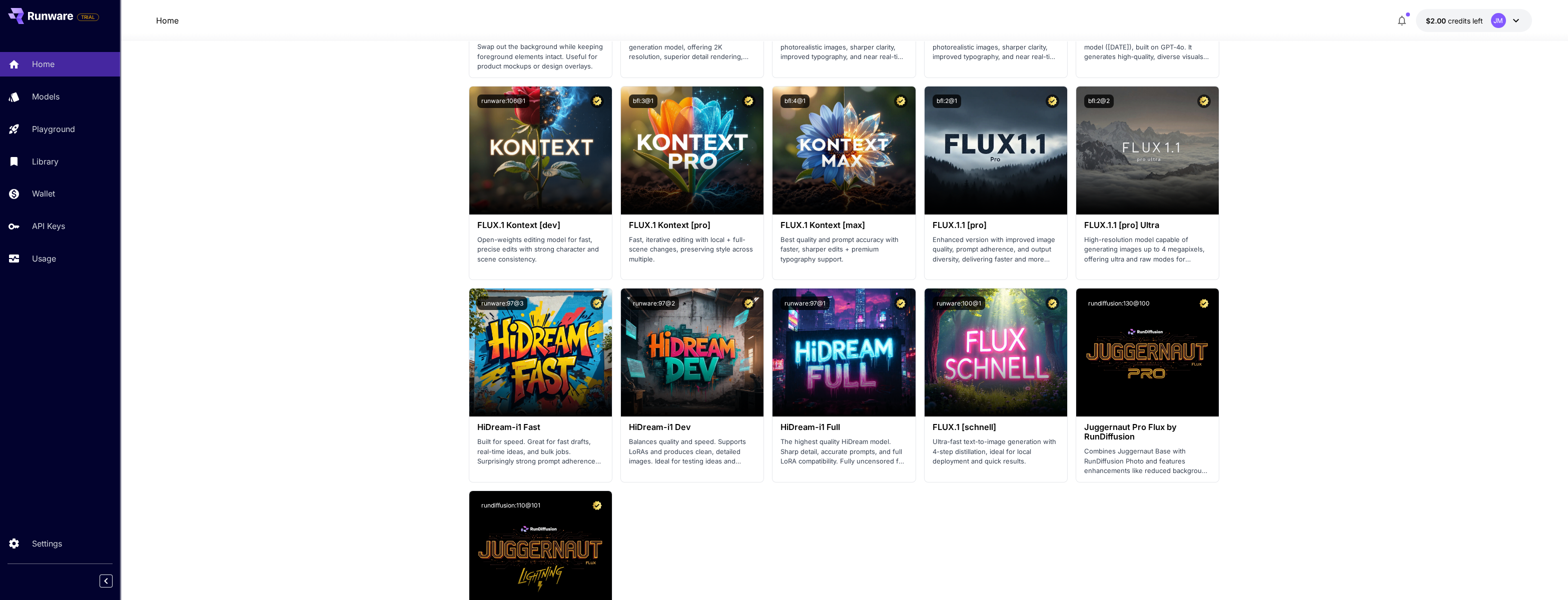
scroll to position [1750, 0]
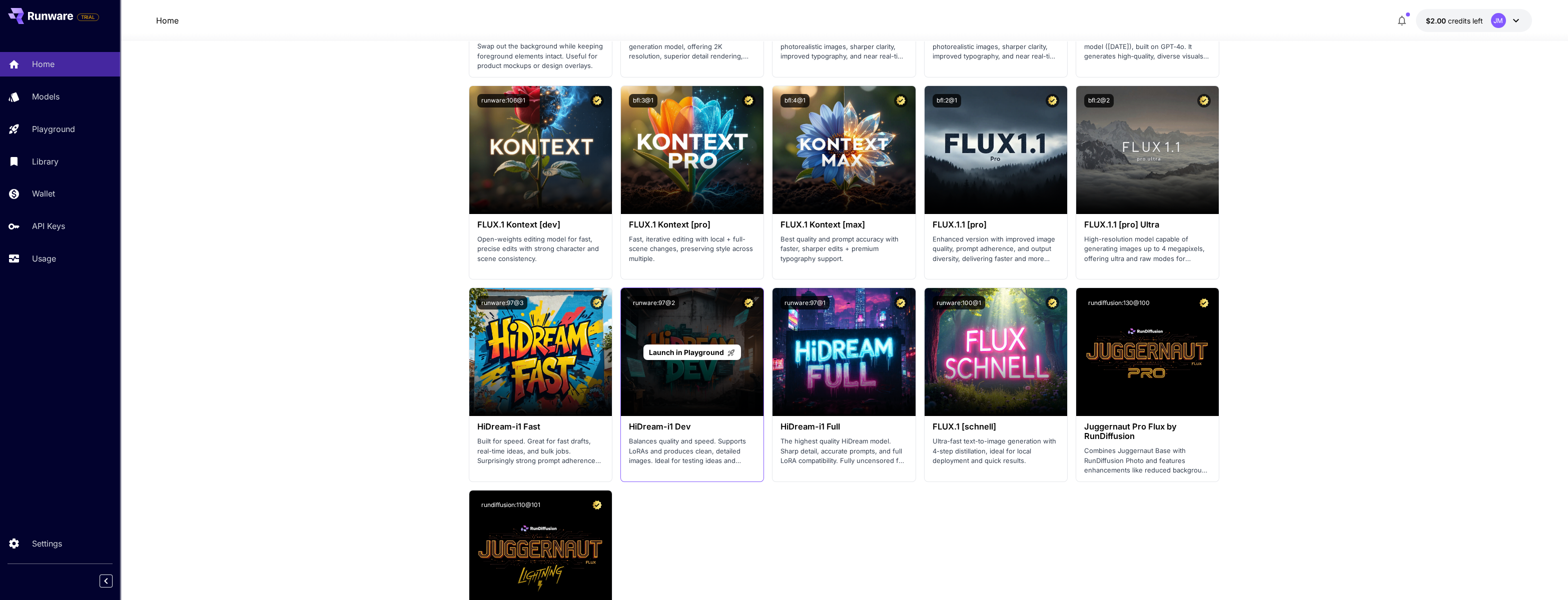
click at [698, 354] on span "Launch in Playground" at bounding box center [686, 352] width 75 height 9
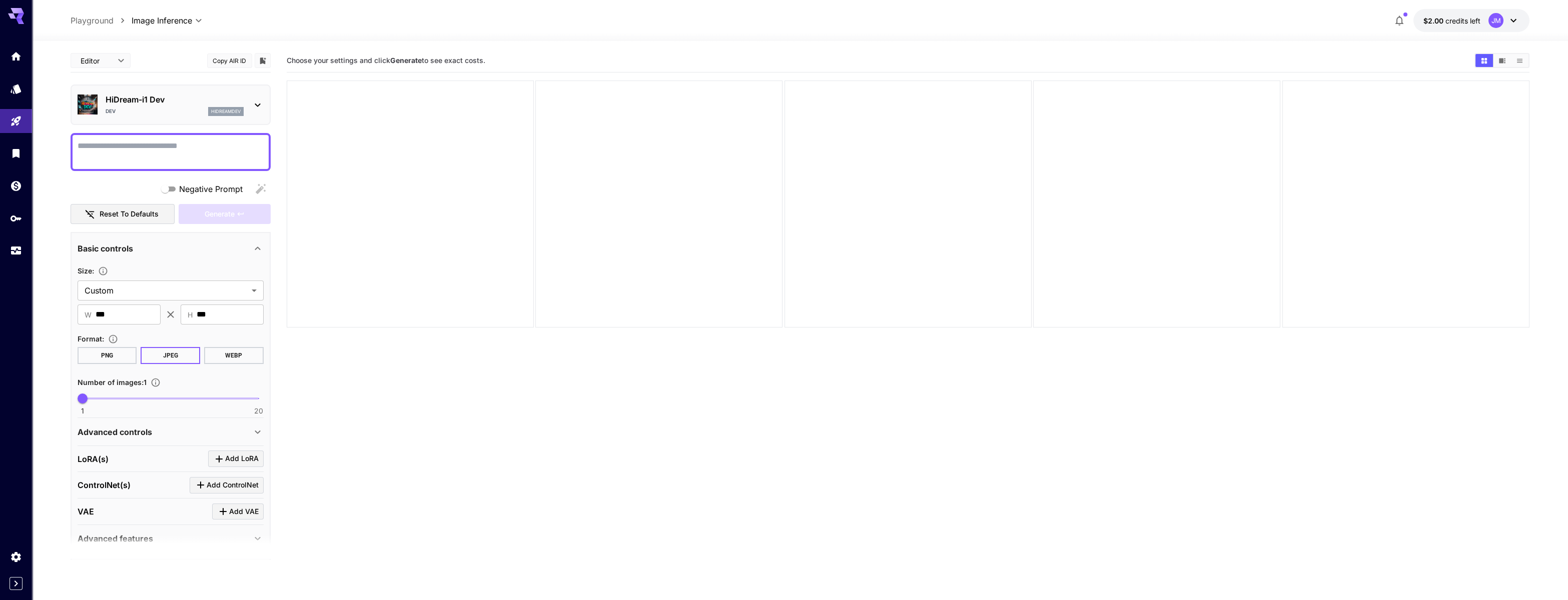
click at [167, 147] on textarea "Negative Prompt" at bounding box center [171, 152] width 186 height 24
paste textarea "**********"
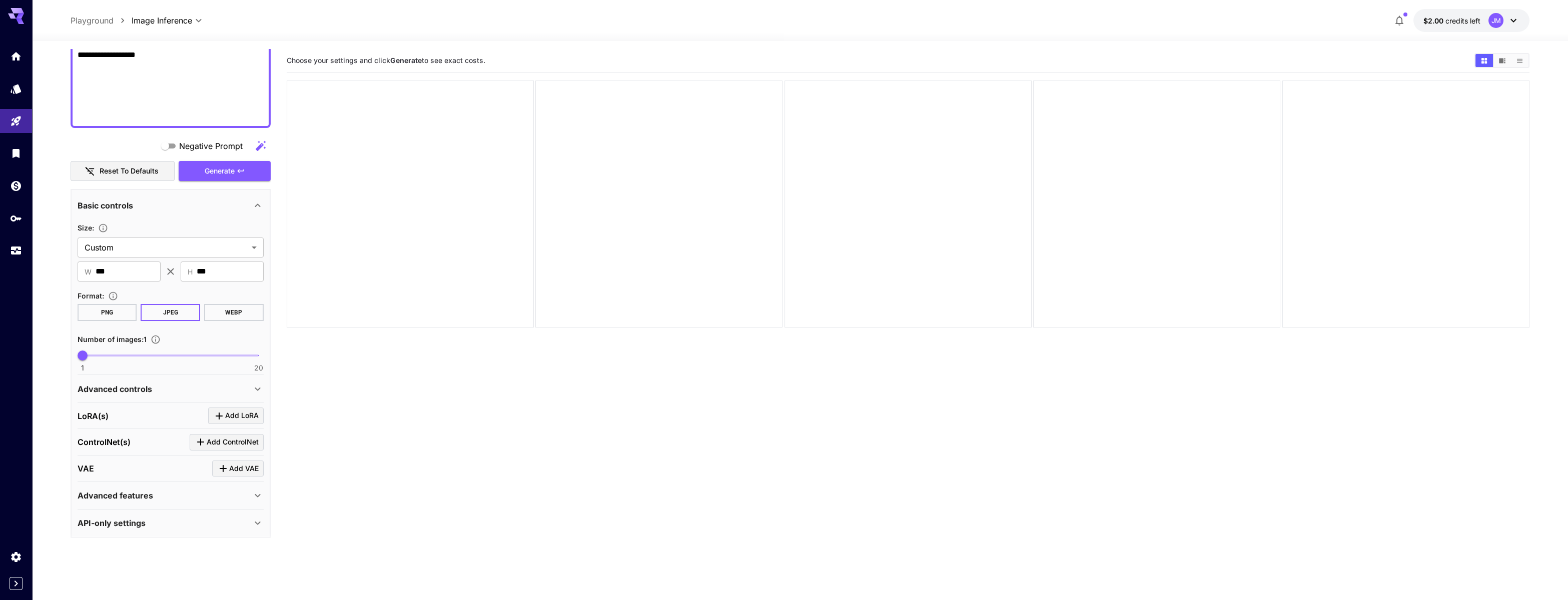
scroll to position [405, 0]
type textarea "**********"
click at [132, 250] on body "**********" at bounding box center [784, 339] width 1568 height 680
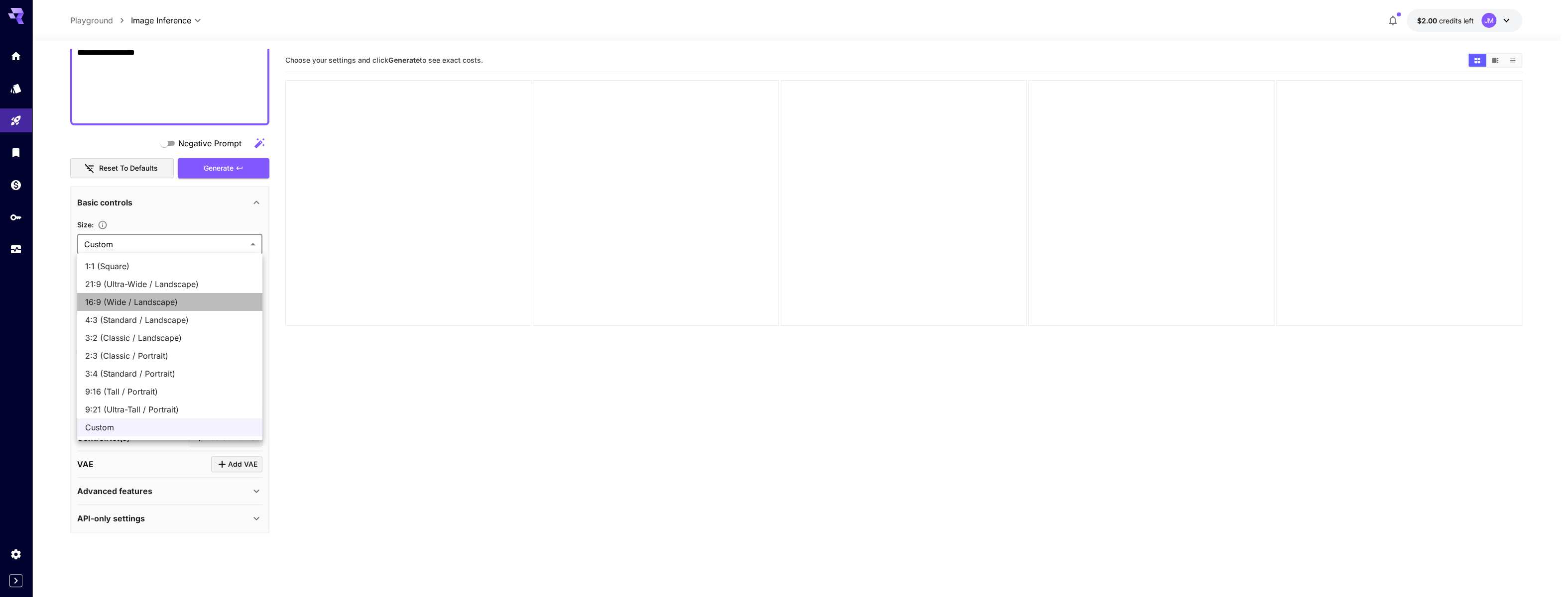
click at [152, 300] on span "16:9 (Wide / Landscape)" at bounding box center [170, 302] width 169 height 12
type input "**********"
type input "****"
type input "***"
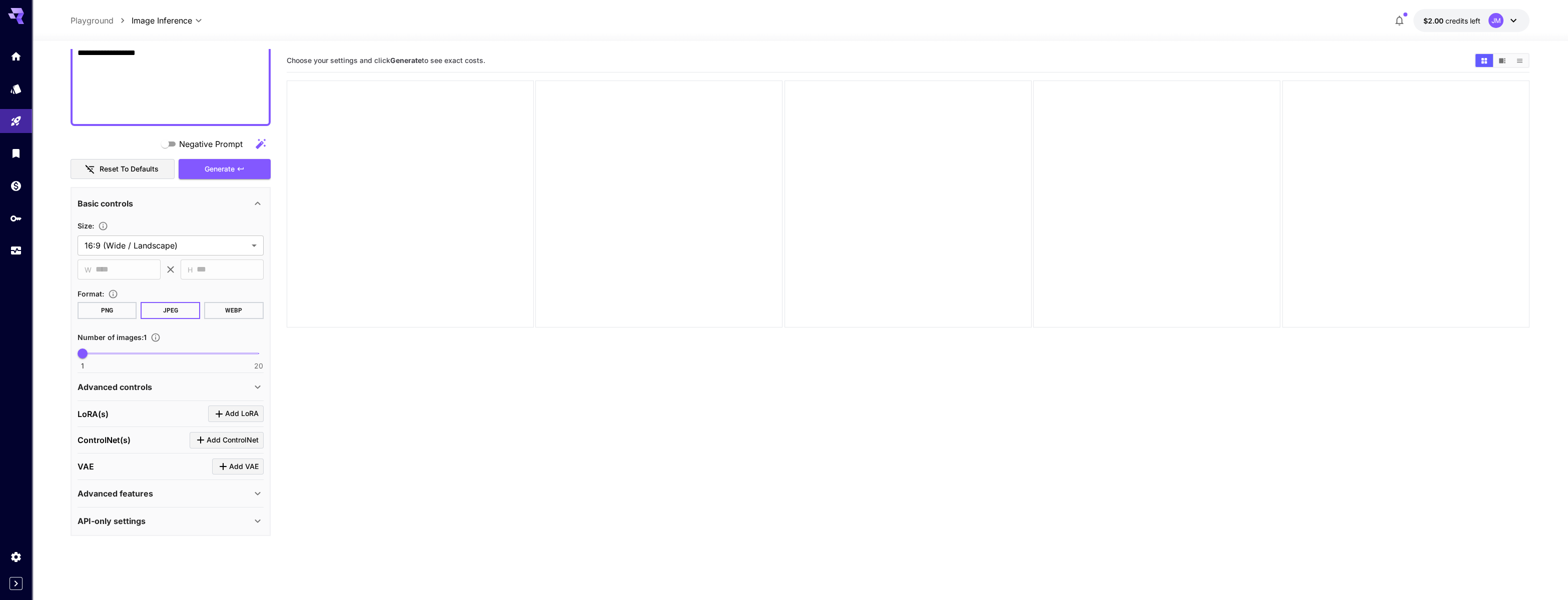
click at [228, 313] on button "WEBP" at bounding box center [234, 311] width 59 height 17
click at [218, 170] on span "Generate" at bounding box center [219, 169] width 30 height 12
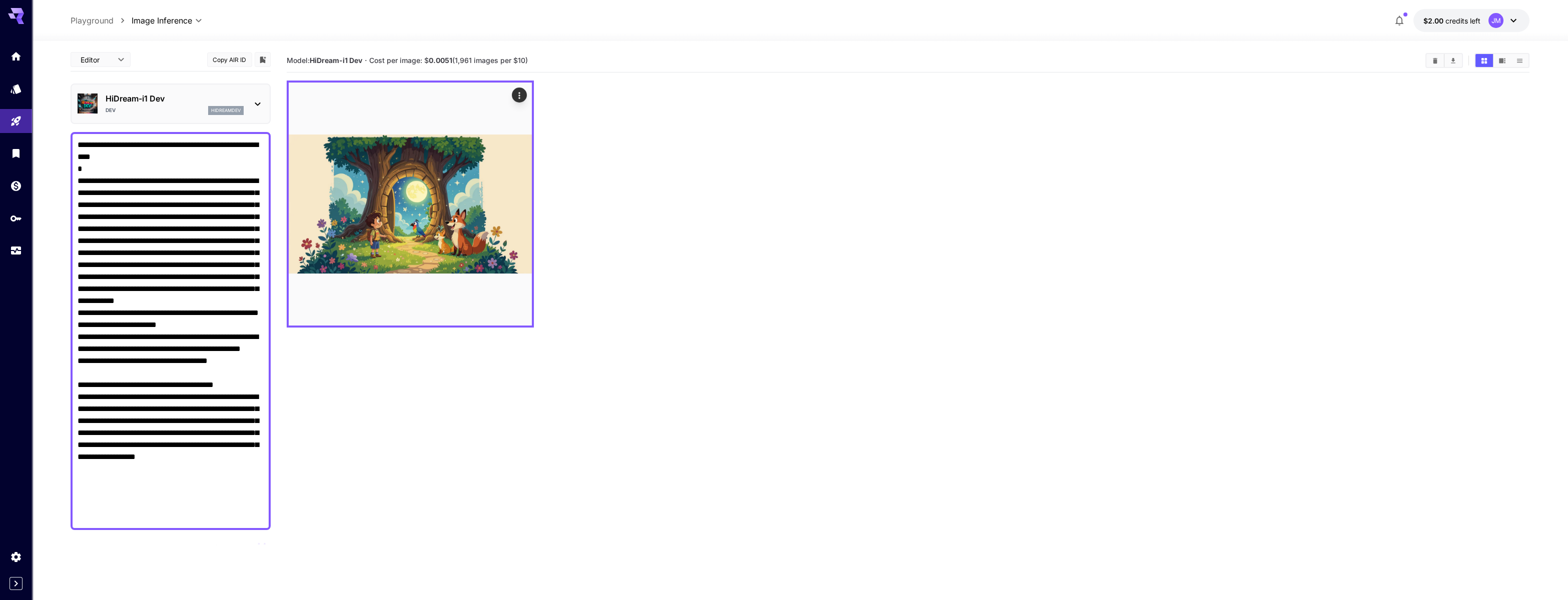
scroll to position [0, 0]
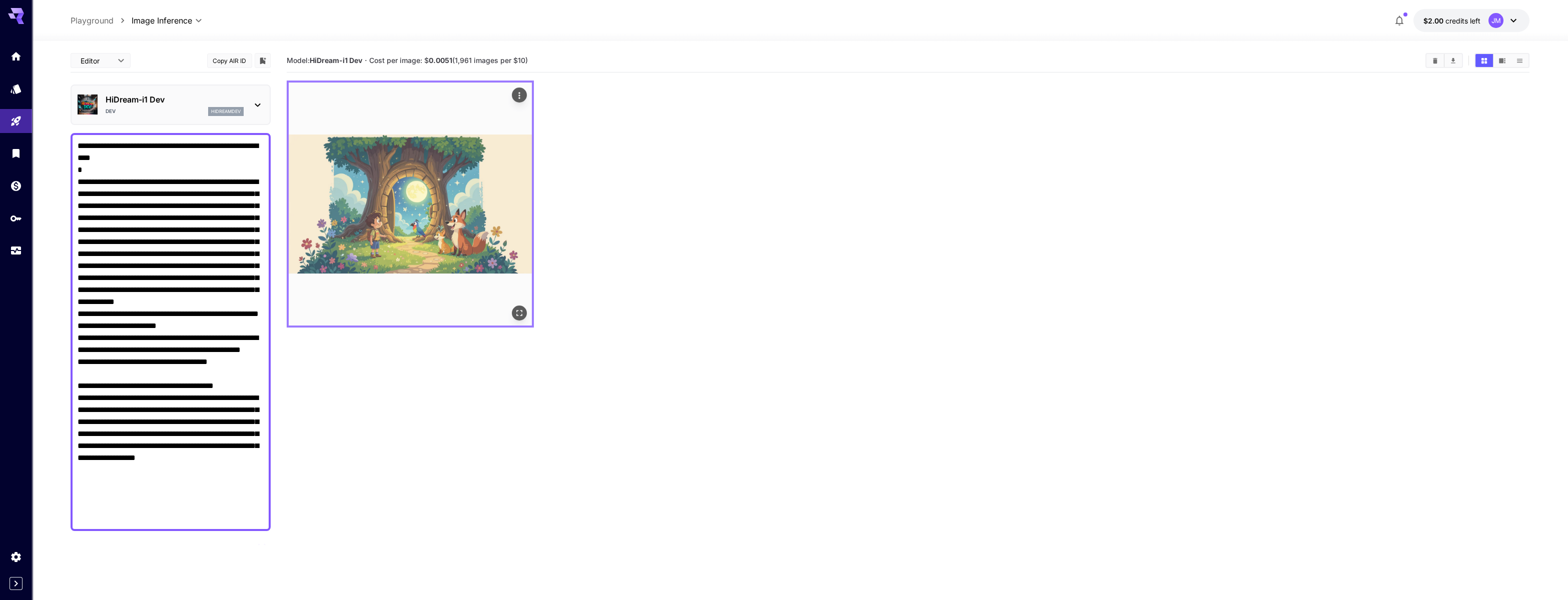
click at [414, 196] on img at bounding box center [410, 204] width 243 height 243
click at [515, 311] on icon "Open in fullscreen" at bounding box center [519, 313] width 10 height 10
